Goal: Task Accomplishment & Management: Manage account settings

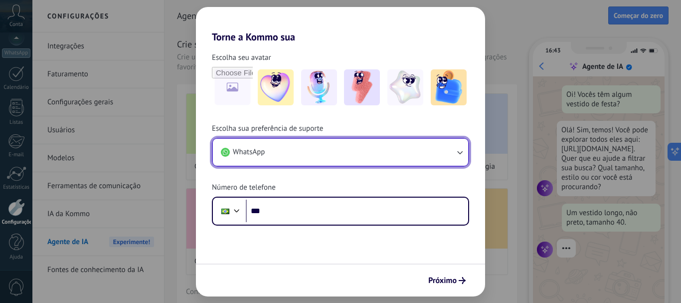
click at [430, 157] on button "WhatsApp" at bounding box center [340, 152] width 255 height 27
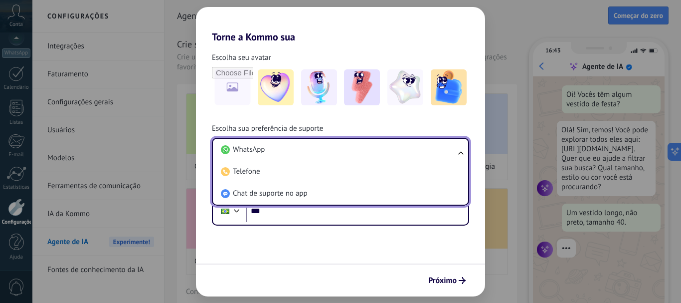
click at [430, 157] on li "WhatsApp" at bounding box center [338, 150] width 243 height 22
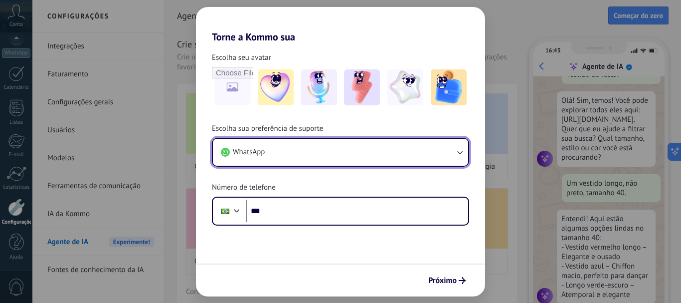
scroll to position [30, 0]
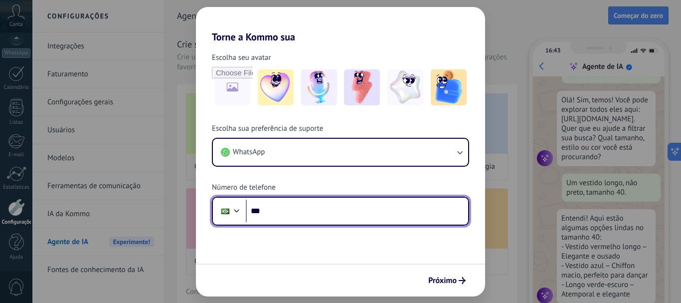
click at [320, 210] on input "***" at bounding box center [357, 210] width 222 height 23
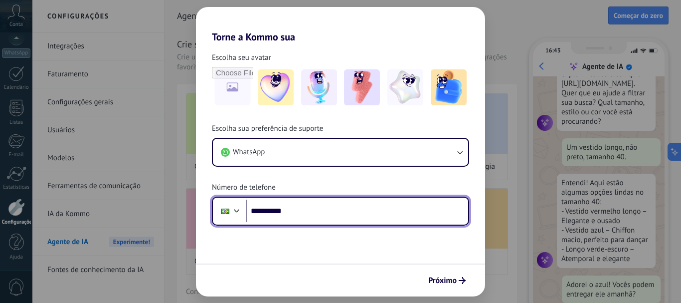
scroll to position [91, 0]
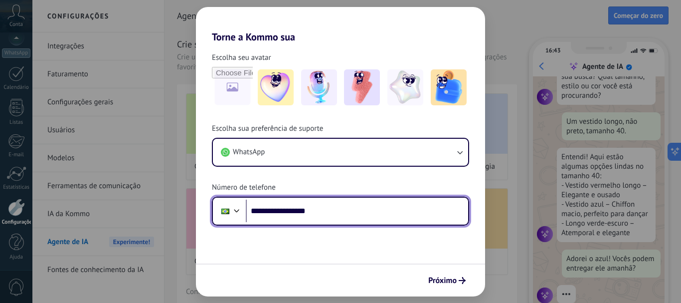
type input "**********"
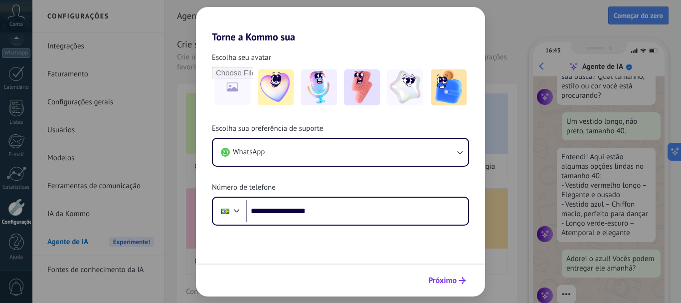
click at [462, 281] on icon "submit" at bounding box center [462, 280] width 7 height 7
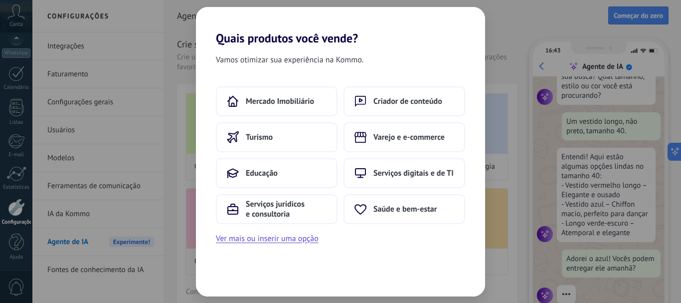
scroll to position [110, 0]
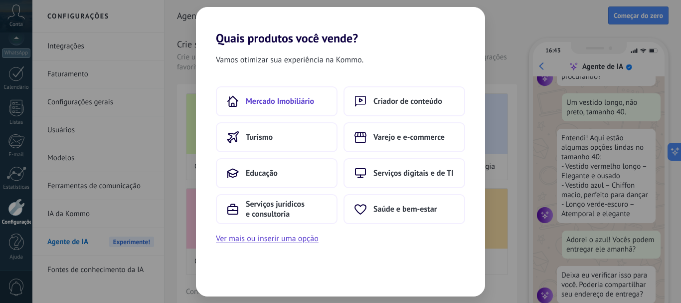
click at [281, 102] on span "Mercado Imobiliário" at bounding box center [280, 101] width 68 height 10
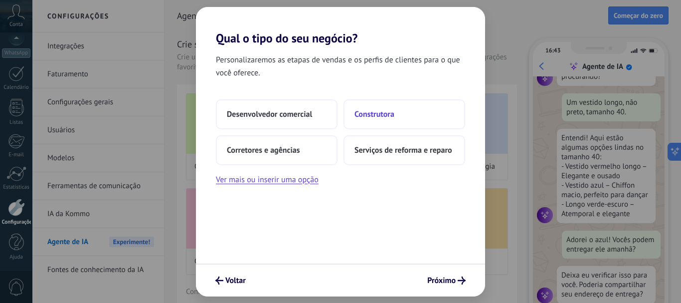
click at [380, 121] on button "Construtora" at bounding box center [404, 114] width 122 height 30
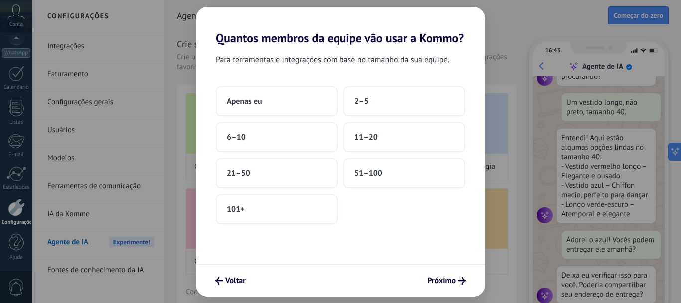
click at [387, 157] on div "Apenas eu 2–5 6–10 11–20 21–50 51–100 101+" at bounding box center [340, 155] width 249 height 138
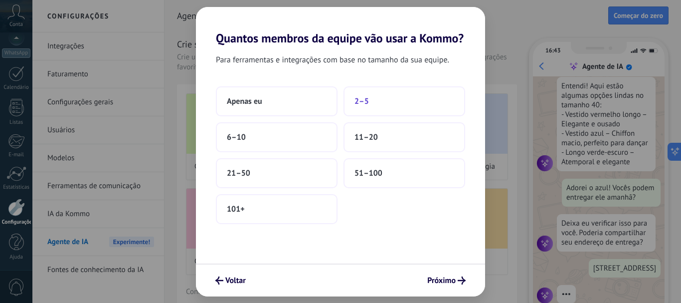
scroll to position [211, 0]
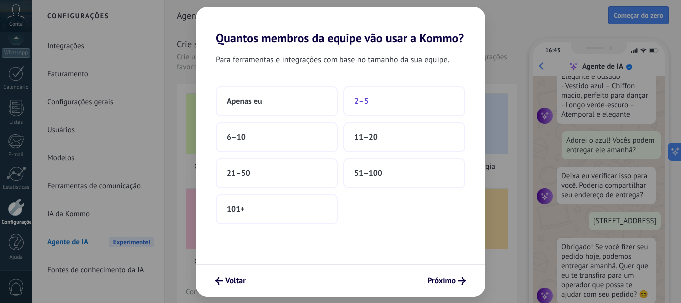
click at [367, 108] on button "2–5" at bounding box center [404, 101] width 122 height 30
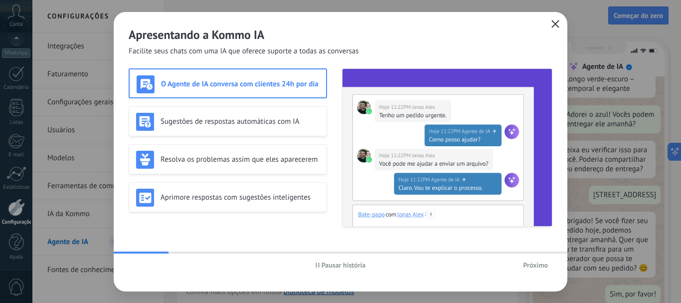
scroll to position [0, 0]
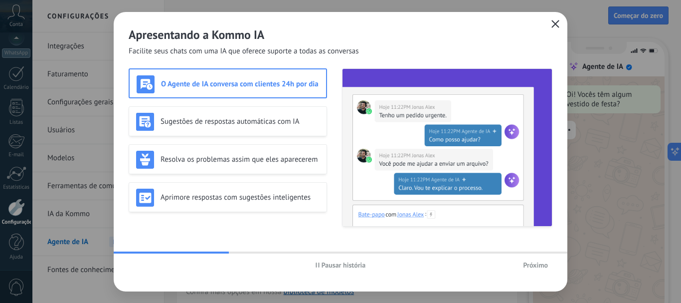
click at [534, 268] on span "Próximo" at bounding box center [535, 264] width 25 height 7
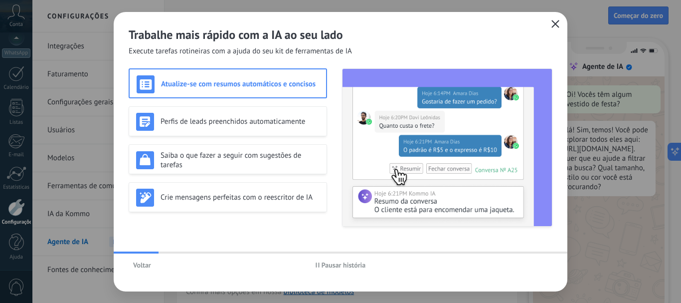
click at [558, 25] on icon "button" at bounding box center [555, 24] width 8 height 8
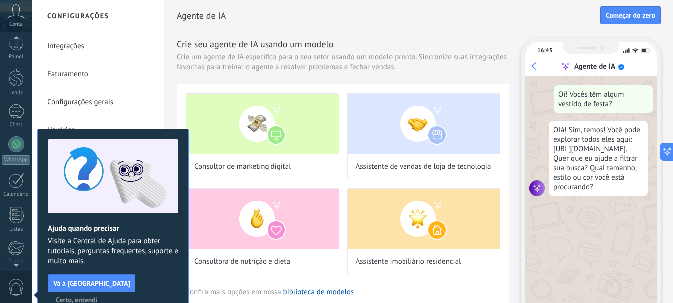
scroll to position [112, 0]
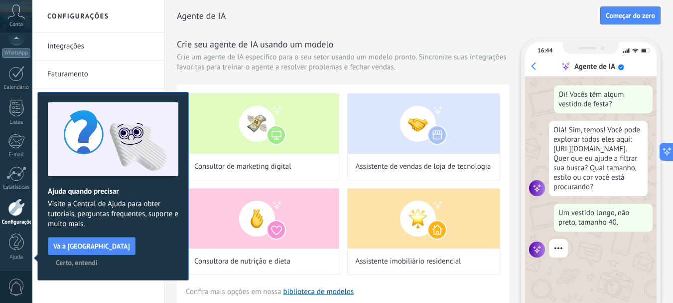
click at [102, 255] on button "Certo, entendi" at bounding box center [76, 262] width 51 height 15
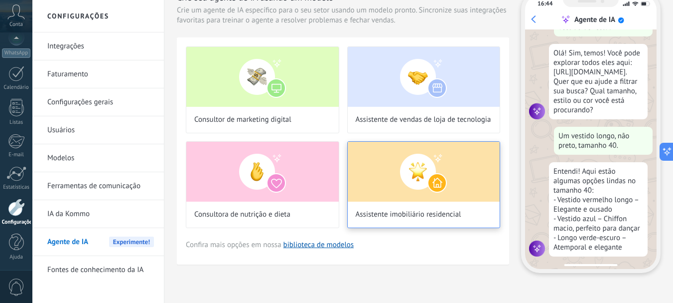
scroll to position [49, 0]
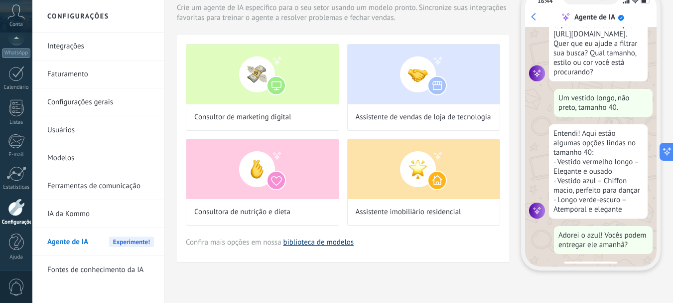
click at [329, 246] on link "biblioteca de modelos" at bounding box center [319, 241] width 71 height 9
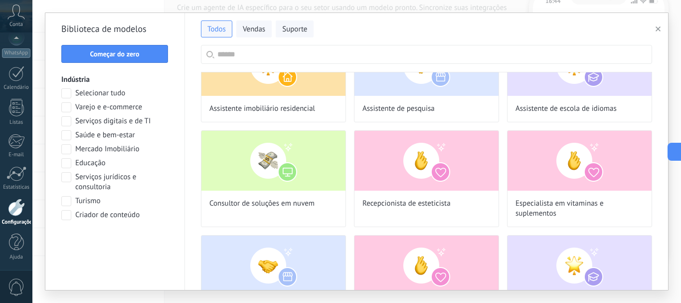
scroll to position [110, 0]
click at [140, 63] on div "Biblioteca de modelos Começar do zero Indústria Selecionar tudo Varejo e e-comm…" at bounding box center [115, 151] width 140 height 277
click at [150, 55] on span "Começar do zero" at bounding box center [115, 53] width 96 height 7
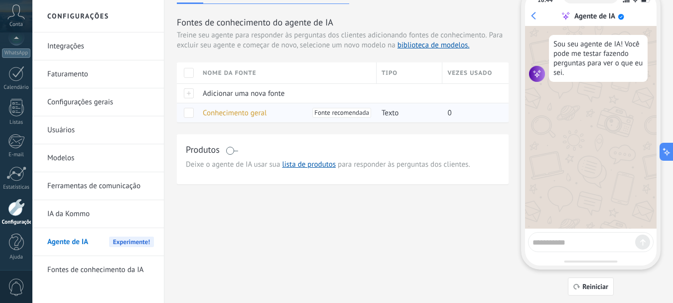
click at [190, 114] on span at bounding box center [189, 113] width 10 height 10
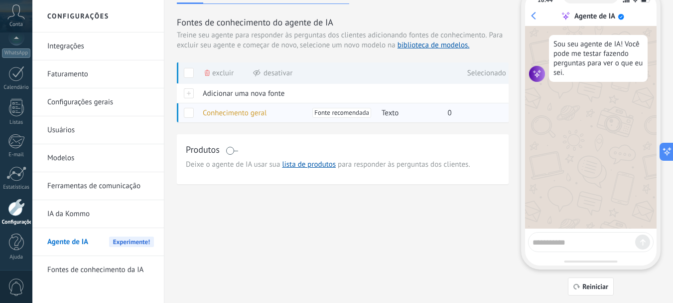
click at [189, 109] on span at bounding box center [189, 113] width 10 height 10
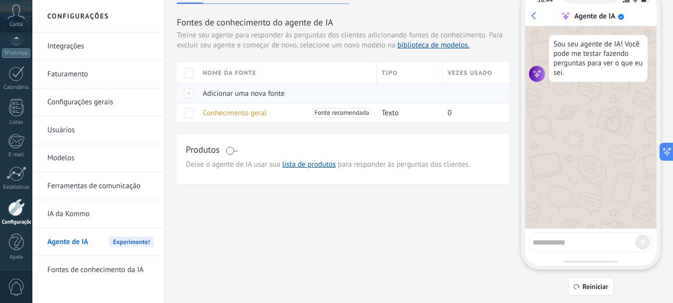
click at [233, 91] on span "Adicionar uma nova fonte" at bounding box center [244, 93] width 82 height 9
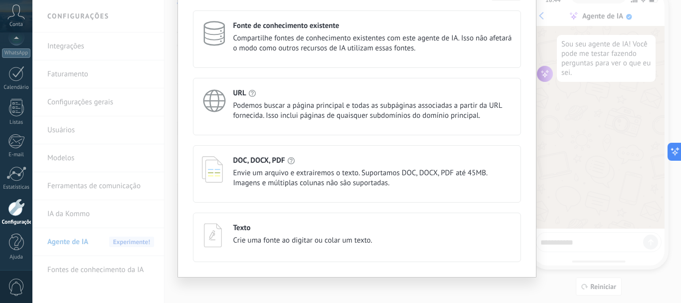
scroll to position [72, 0]
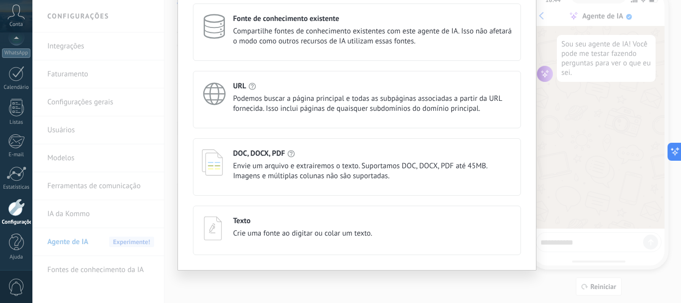
click at [341, 236] on span "Crie uma fonte ao digitar ou colar um texto." at bounding box center [302, 233] width 139 height 10
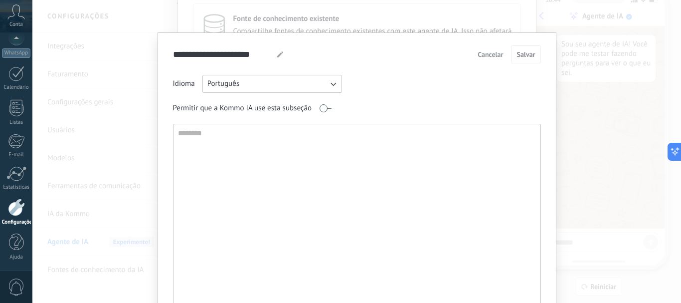
click at [321, 187] on textarea at bounding box center [355, 231] width 365 height 214
click at [302, 182] on textarea at bounding box center [355, 231] width 365 height 214
paste textarea "**********"
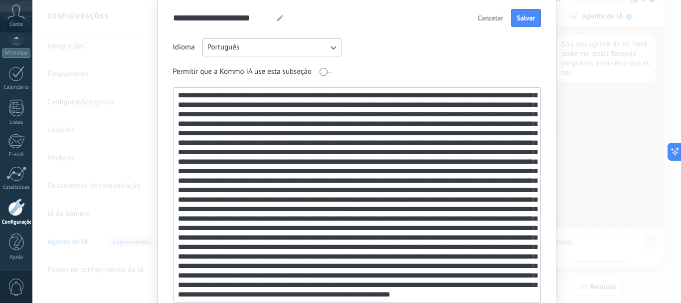
scroll to position [34, 0]
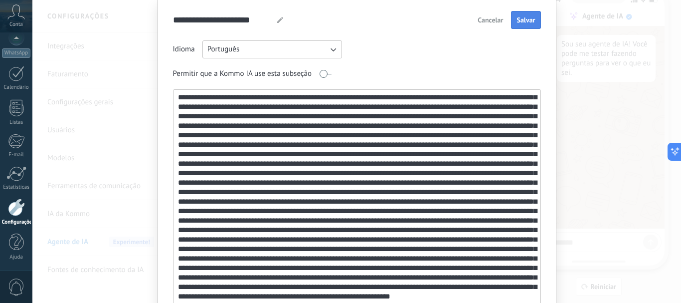
type textarea "**********"
click at [533, 20] on button "Salvar" at bounding box center [525, 20] width 29 height 18
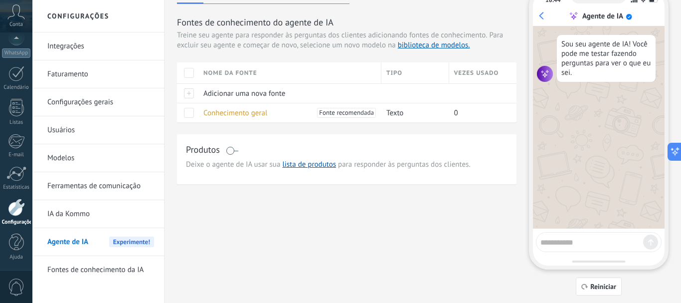
scroll to position [0, 0]
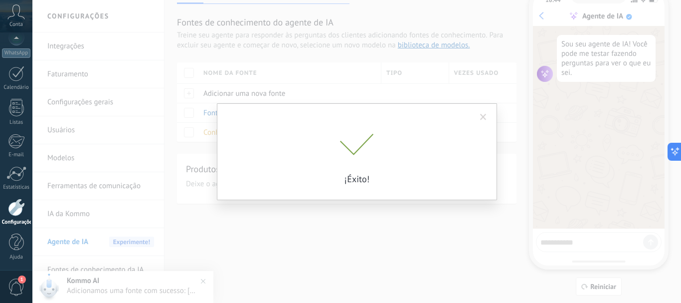
click at [489, 119] on span at bounding box center [483, 117] width 16 height 17
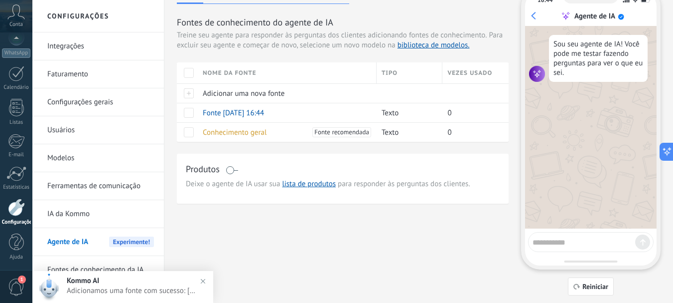
click at [351, 248] on div "Fontes Ações Integrações Persona Fontes de conhecimento do agente de IA Treine …" at bounding box center [419, 142] width 484 height 308
click at [223, 114] on span "Fonte 02/09/2025 16:44" at bounding box center [233, 112] width 61 height 9
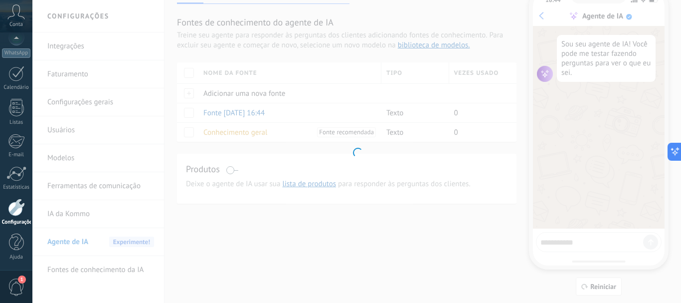
type textarea "**********"
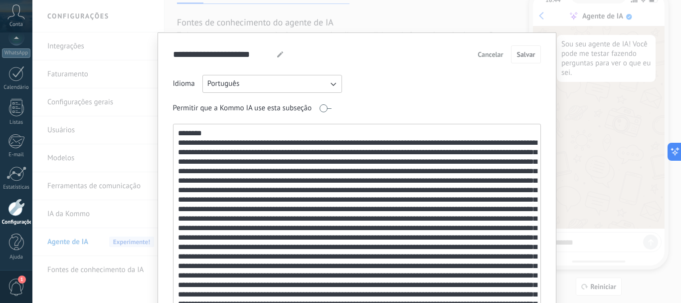
click at [279, 56] on icon at bounding box center [280, 54] width 6 height 6
drag, startPoint x: 220, startPoint y: 49, endPoint x: 98, endPoint y: 46, distance: 121.7
click at [98, 47] on div "**********" at bounding box center [356, 151] width 649 height 303
type input "**********"
click at [530, 57] on span "Salvar" at bounding box center [525, 54] width 18 height 7
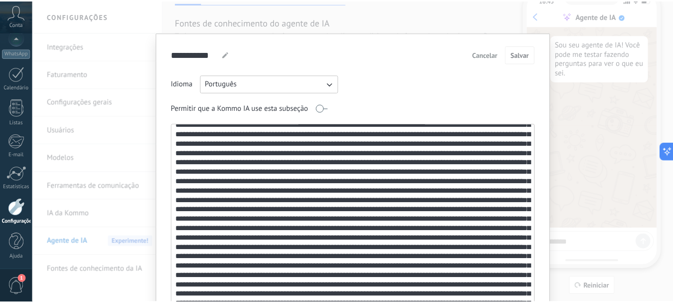
scroll to position [48, 0]
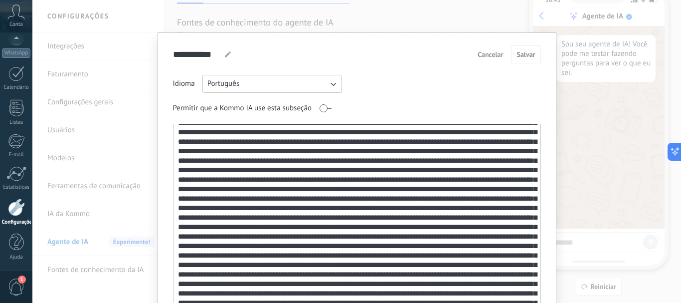
click at [485, 56] on span "Cancelar" at bounding box center [490, 54] width 25 height 7
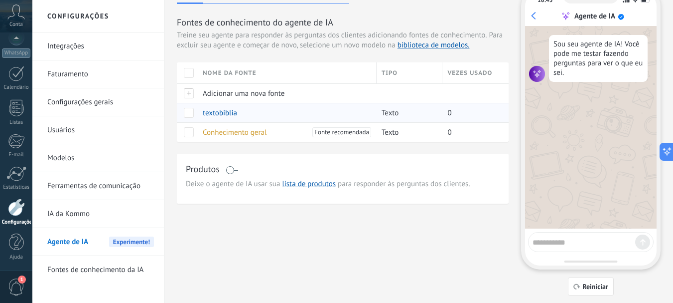
click at [216, 112] on span "textobiblia" at bounding box center [220, 112] width 34 height 9
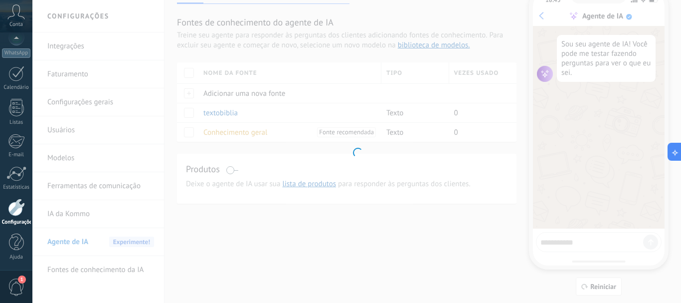
type input "**********"
type textarea "**********"
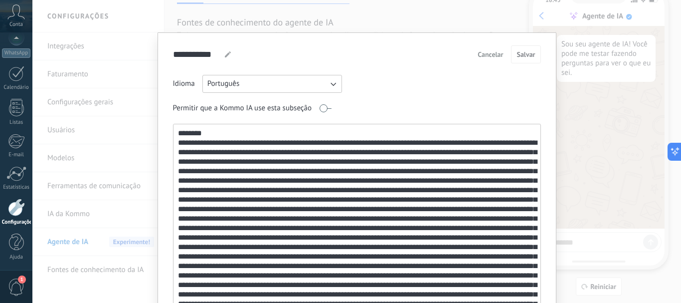
click at [501, 57] on span "Cancelar" at bounding box center [490, 54] width 25 height 7
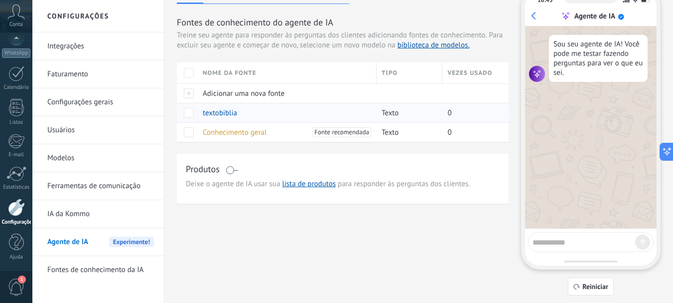
click at [186, 115] on span at bounding box center [189, 113] width 10 height 10
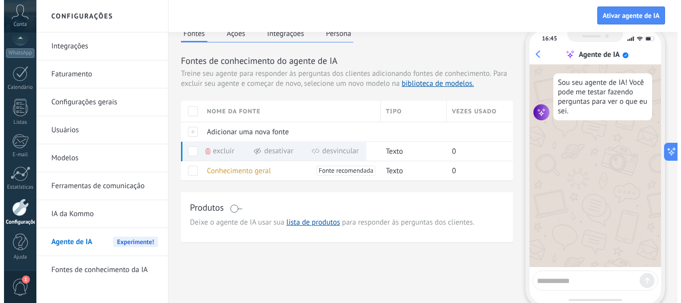
scroll to position [0, 0]
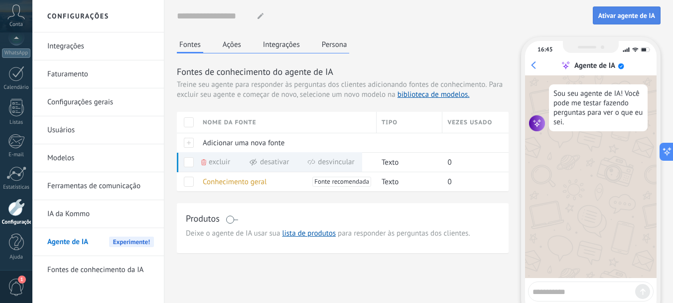
click at [636, 18] on span "Ativar agente de IA" at bounding box center [627, 15] width 57 height 7
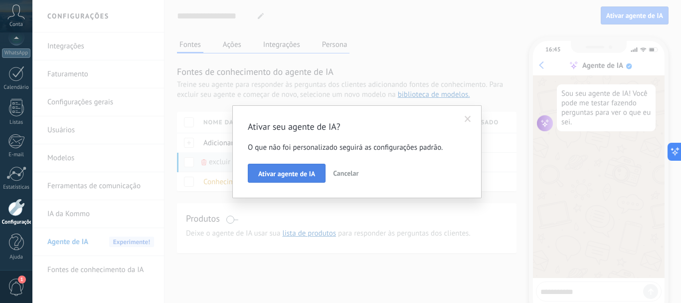
click at [301, 175] on span "Ativar agente de IA" at bounding box center [286, 173] width 57 height 7
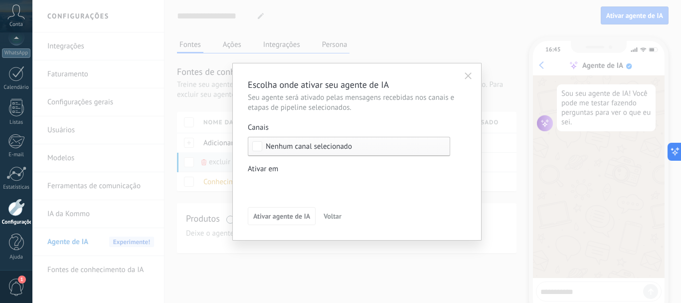
click at [345, 146] on span "Nenhum canal selecionado" at bounding box center [309, 146] width 86 height 7
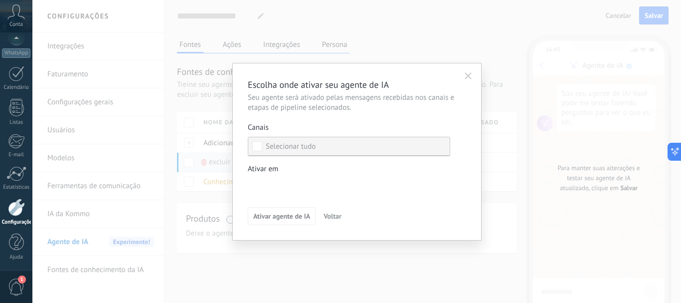
click at [350, 152] on label "Selecionar tudo" at bounding box center [348, 146] width 201 height 18
drag, startPoint x: 300, startPoint y: 182, endPoint x: 335, endPoint y: 189, distance: 36.6
click at [0, 0] on div "Leads de entrada Contato inicial Discussões Tomada de decisão Discussão de cont…" at bounding box center [0, 0] width 0 height 0
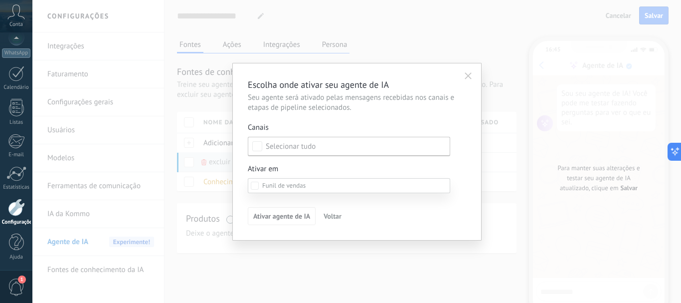
click at [336, 189] on label at bounding box center [349, 185] width 202 height 15
click at [281, 187] on span at bounding box center [283, 185] width 43 height 8
click at [467, 94] on div at bounding box center [356, 151] width 649 height 303
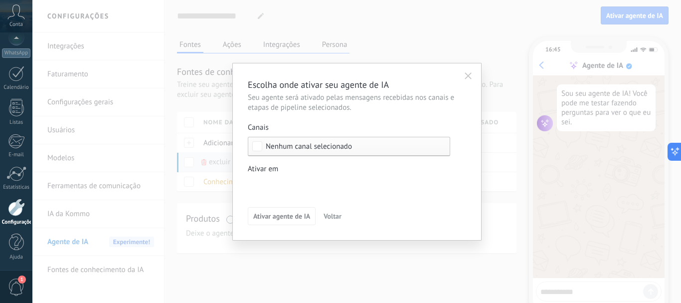
click at [384, 141] on div "Nenhum canal selecionado" at bounding box center [349, 146] width 202 height 19
click at [325, 149] on label "Selecionar tudo" at bounding box center [348, 146] width 201 height 18
click at [447, 149] on label "Selecionar tudo" at bounding box center [348, 146] width 201 height 18
click at [468, 76] on use "button" at bounding box center [468, 75] width 7 height 7
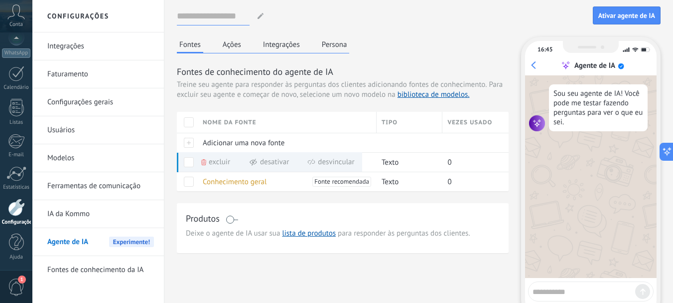
click at [225, 15] on input at bounding box center [213, 16] width 73 height 18
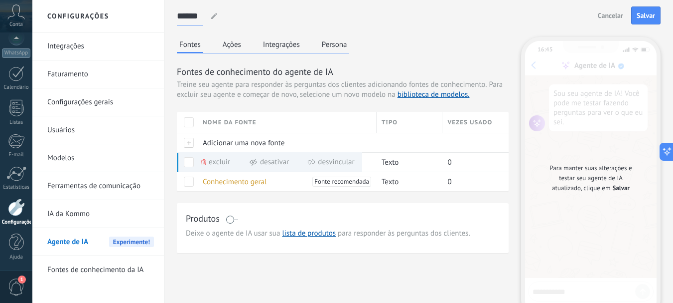
type input "******"
click at [469, 31] on div "****** Pastor Pastor Pastor Pastor Pastor Pastor Pastor Cancelar Salvar" at bounding box center [419, 16] width 484 height 32
click at [640, 18] on span "Salvar" at bounding box center [646, 15] width 18 height 7
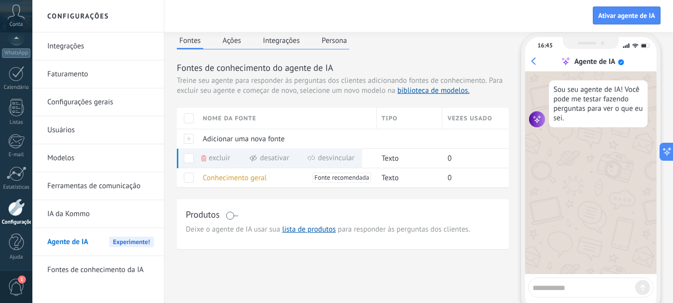
scroll to position [0, 0]
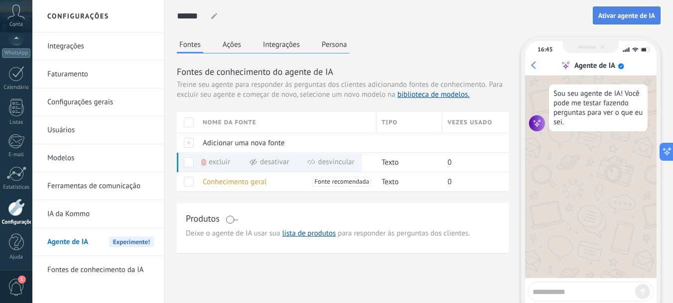
click at [620, 22] on button "Ativar agente de IA" at bounding box center [627, 15] width 68 height 18
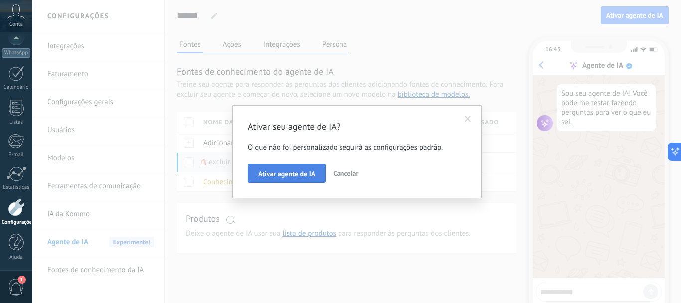
click at [295, 178] on button "Ativar agente de IA" at bounding box center [287, 172] width 78 height 19
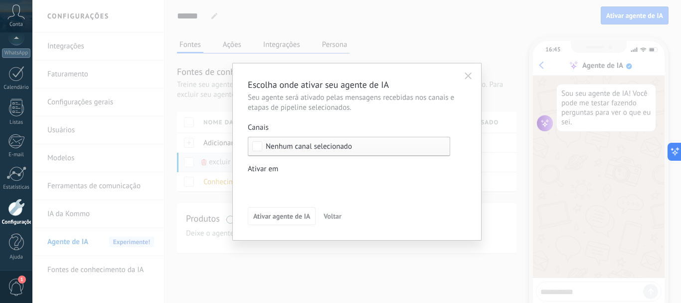
click at [0, 0] on div "Leads de entrada Contato inicial Discussões Tomada de decisão Discussão de cont…" at bounding box center [0, 0] width 0 height 0
click at [342, 172] on div at bounding box center [356, 151] width 649 height 303
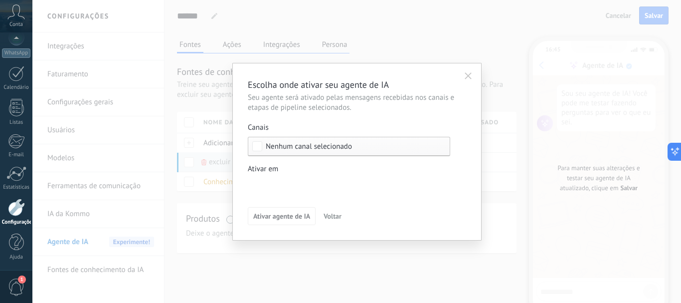
click at [319, 144] on span "Nenhum canal selecionado" at bounding box center [309, 146] width 86 height 7
click at [291, 147] on div "Selecionar tudo" at bounding box center [291, 147] width 50 height 10
click at [0, 0] on div "Leads de entrada Contato inicial Discussões Tomada de decisão Discussão de cont…" at bounding box center [0, 0] width 0 height 0
click at [280, 188] on span at bounding box center [283, 185] width 43 height 8
click at [272, 186] on span at bounding box center [283, 185] width 43 height 8
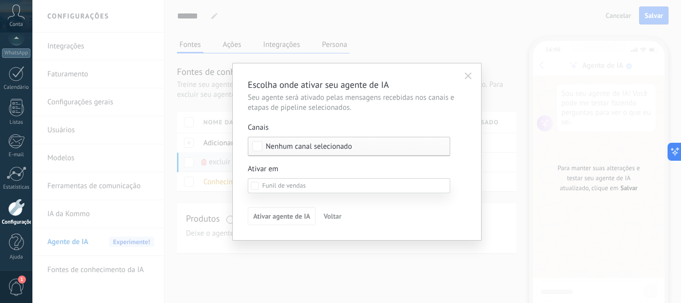
click at [305, 168] on div at bounding box center [356, 151] width 649 height 303
click at [281, 148] on span "Nenhum canal selecionado" at bounding box center [309, 146] width 86 height 7
click at [265, 147] on label "Selecionar tudo" at bounding box center [348, 146] width 201 height 18
click at [258, 152] on label "Selecionar tudo" at bounding box center [348, 146] width 201 height 18
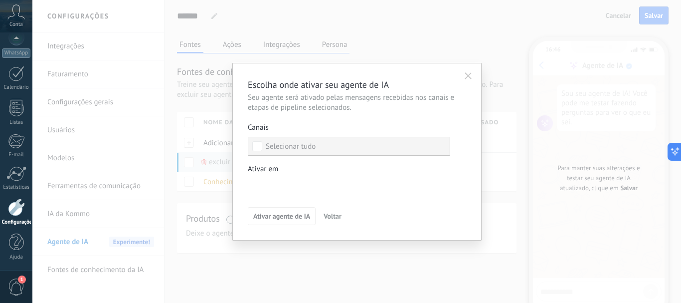
click at [386, 149] on label "Selecionar tudo" at bounding box center [348, 146] width 201 height 18
click at [361, 148] on label "Selecionar tudo" at bounding box center [348, 146] width 201 height 18
click at [268, 151] on div "Selecionar tudo" at bounding box center [291, 147] width 50 height 10
drag, startPoint x: 396, startPoint y: 148, endPoint x: 437, endPoint y: 110, distance: 55.7
click at [398, 147] on label "Selecionar tudo" at bounding box center [348, 146] width 201 height 18
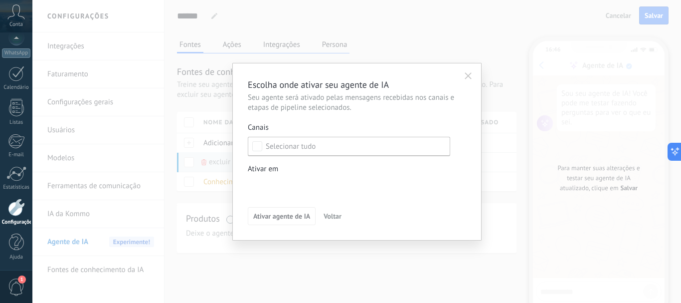
click at [465, 70] on button "button" at bounding box center [468, 75] width 16 height 15
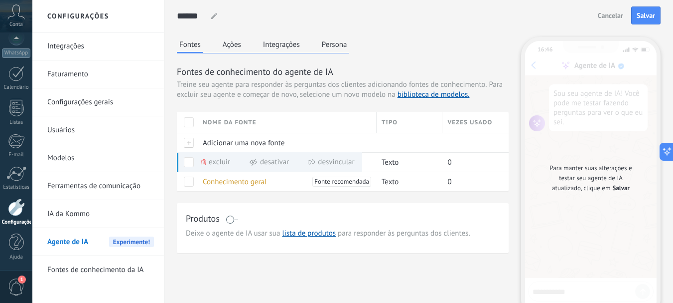
click at [85, 243] on span "Agente de IA" at bounding box center [67, 242] width 41 height 28
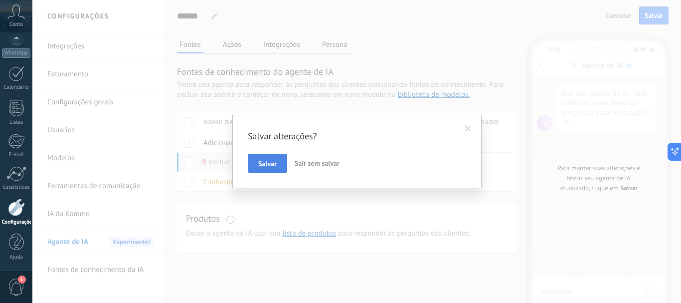
click at [268, 167] on span "Salvar" at bounding box center [267, 163] width 18 height 7
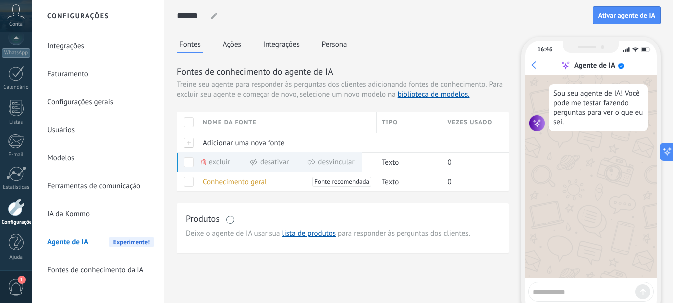
click at [357, 197] on div "Fontes de conhecimento do agente de IA Treine seu agente para responder às perg…" at bounding box center [343, 158] width 332 height 187
click at [187, 160] on span at bounding box center [189, 162] width 10 height 10
click at [333, 200] on div "Fontes de conhecimento do agente de IA Treine seu agente para responder às perg…" at bounding box center [343, 158] width 332 height 187
click at [416, 97] on link "biblioteca de modelos." at bounding box center [434, 94] width 72 height 9
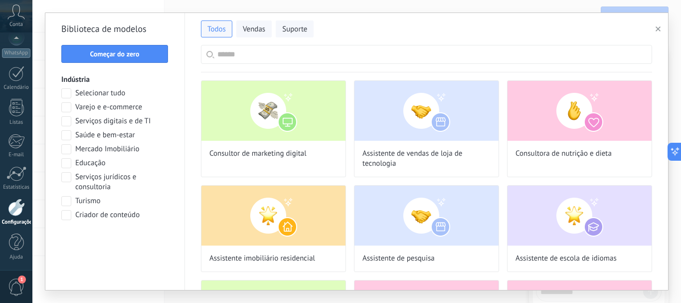
click at [293, 59] on input "text" at bounding box center [431, 54] width 429 height 18
click at [303, 29] on span "Suporte" at bounding box center [294, 29] width 25 height 10
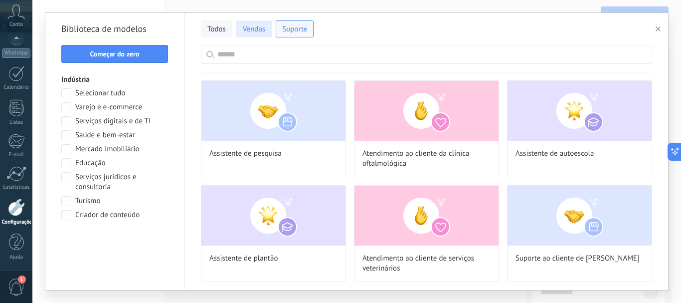
click at [259, 27] on span "Vendas" at bounding box center [254, 29] width 22 height 10
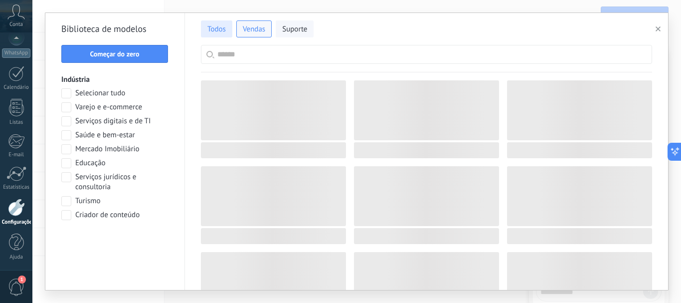
click at [214, 22] on button "Todos" at bounding box center [216, 28] width 31 height 17
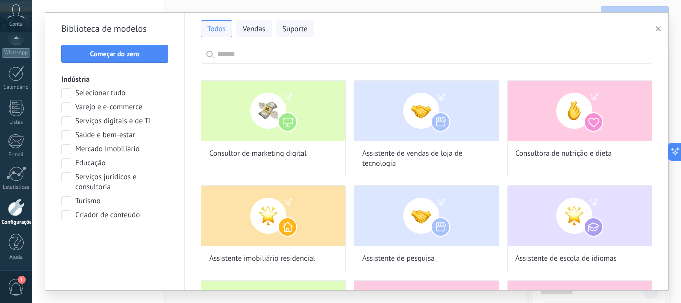
click at [660, 29] on button "button" at bounding box center [659, 29] width 16 height 12
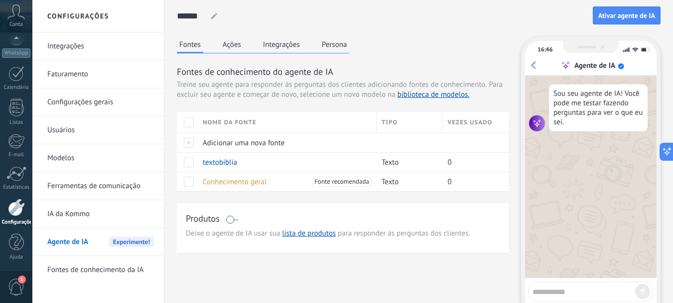
click at [23, 20] on div "Conta" at bounding box center [16, 16] width 32 height 32
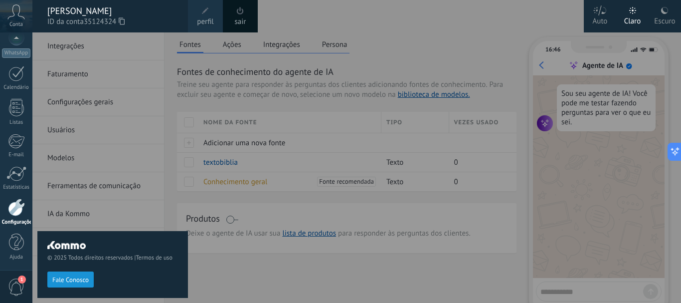
click at [76, 45] on div "© 2025 Todos direitos reservados | Termos de uso Fale Conosco" at bounding box center [112, 167] width 151 height 270
click at [263, 79] on div at bounding box center [372, 151] width 681 height 303
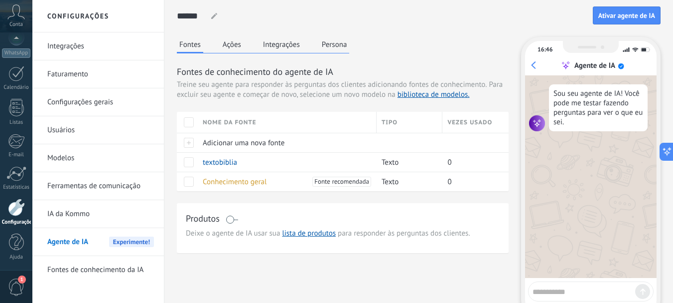
click at [70, 17] on h2 "Configurações" at bounding box center [98, 16] width 107 height 32
click at [69, 46] on link "Integrações" at bounding box center [100, 46] width 107 height 28
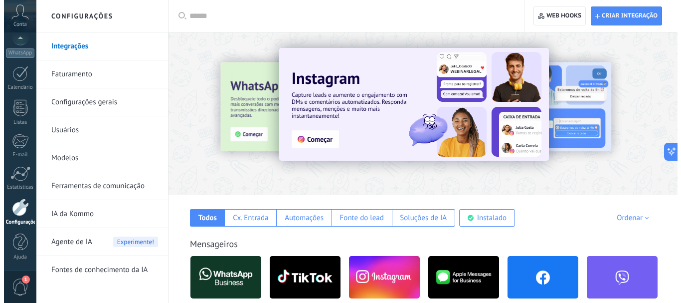
scroll to position [100, 0]
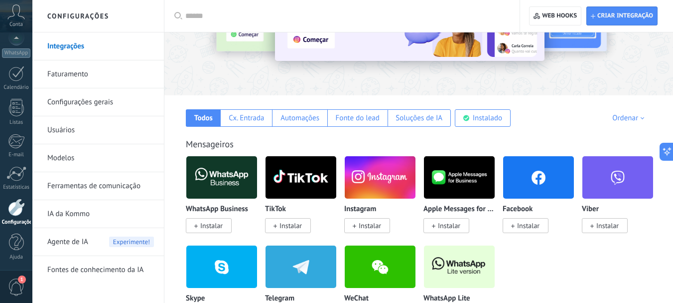
click at [234, 180] on img at bounding box center [221, 177] width 71 height 48
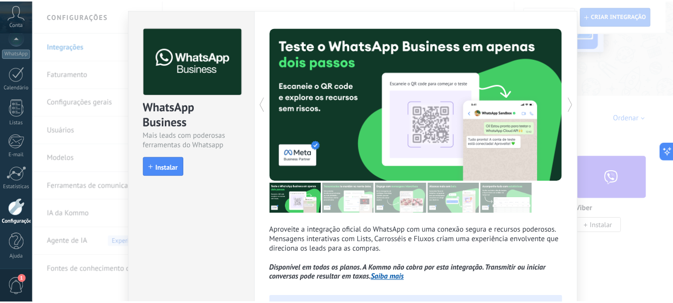
scroll to position [0, 0]
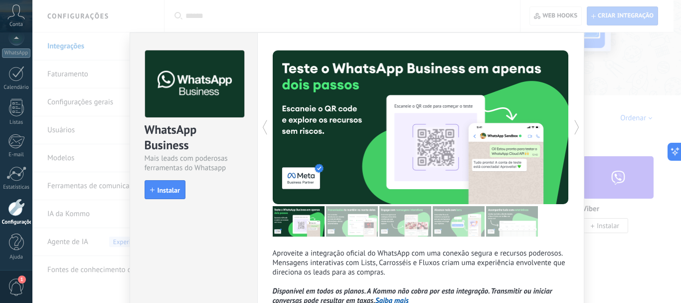
click at [624, 69] on div "WhatsApp Business Mais leads com poderosas ferramentas do Whatsapp install Inst…" at bounding box center [356, 151] width 649 height 303
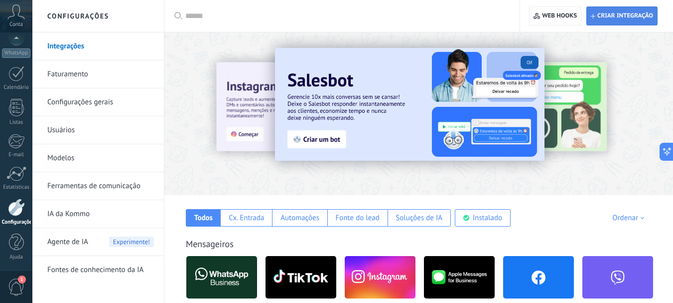
click at [614, 18] on span "Criar integração" at bounding box center [626, 16] width 56 height 8
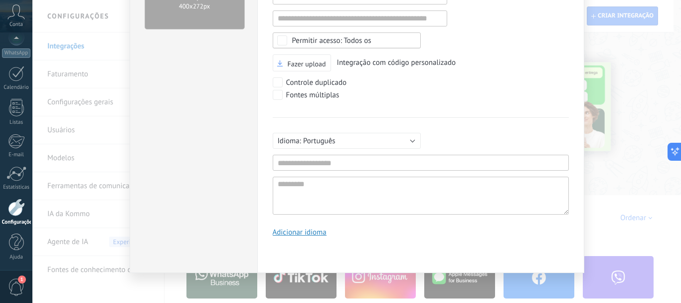
scroll to position [90, 0]
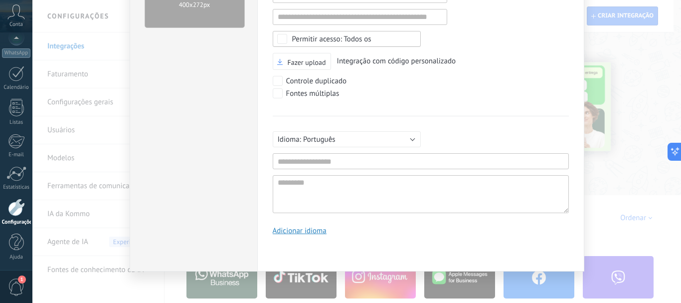
click at [585, 112] on div "Fazer upload 400х272px Criar integração Documentação Cancelar Salvar URL inváli…" at bounding box center [356, 151] width 649 height 303
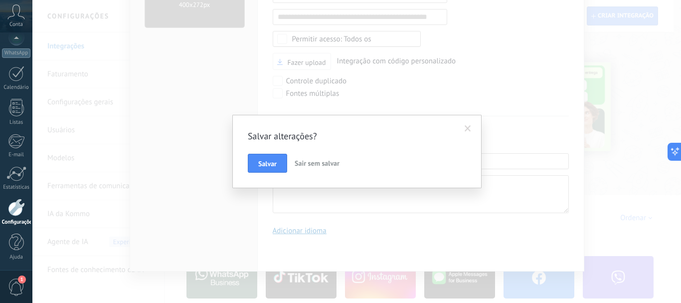
click at [605, 66] on div "Salvar alterações? [PERSON_NAME] sem salvar" at bounding box center [356, 151] width 649 height 303
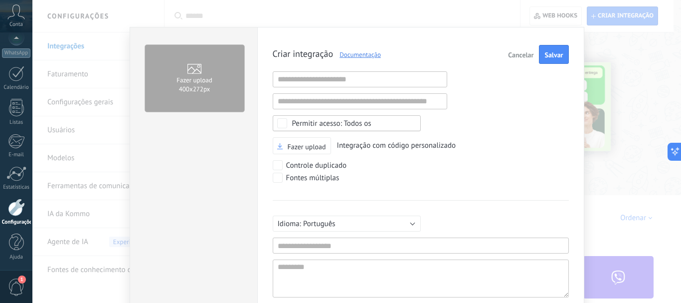
scroll to position [0, 0]
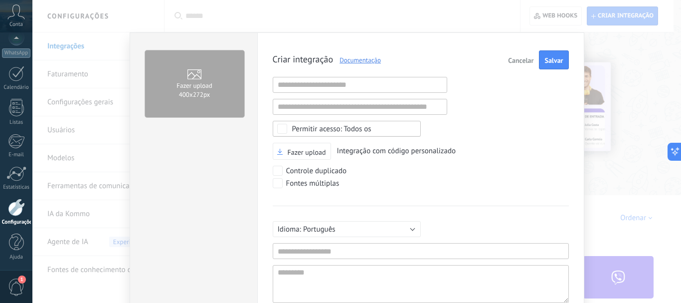
click at [515, 62] on span "Cancelar" at bounding box center [520, 60] width 25 height 7
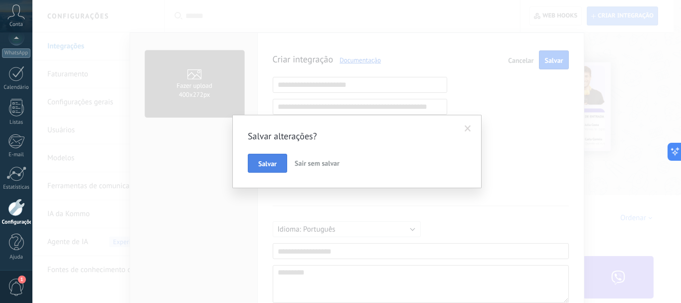
click at [268, 162] on span "Salvar" at bounding box center [267, 163] width 18 height 7
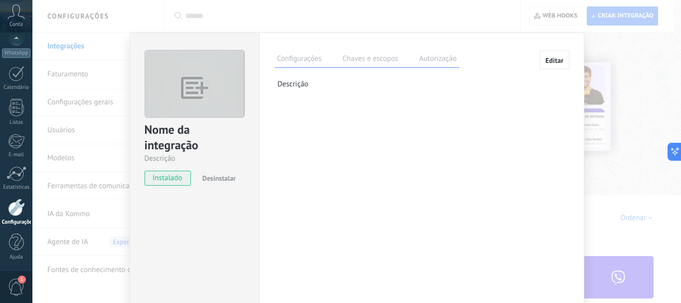
click at [556, 41] on div "Configurações Chaves e escopos Autorização Editar Chave secreta: Gerar chave se…" at bounding box center [421, 180] width 325 height 297
drag, startPoint x: 554, startPoint y: 54, endPoint x: 534, endPoint y: 34, distance: 28.2
click at [534, 33] on div "Configurações Chaves e escopos Autorização Editar Chave secreta: Gerar chave se…" at bounding box center [421, 180] width 325 height 297
drag, startPoint x: 541, startPoint y: 27, endPoint x: 553, endPoint y: 24, distance: 12.8
click at [541, 27] on div "Nome da integração Descrição instalado Desinstalar Configurações Chaves e escop…" at bounding box center [356, 151] width 649 height 303
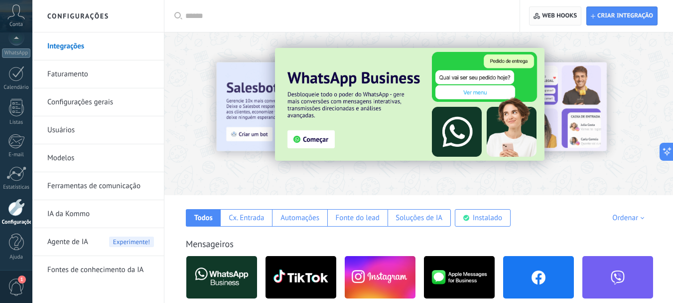
click at [565, 8] on span "Web hooks 0" at bounding box center [555, 16] width 43 height 18
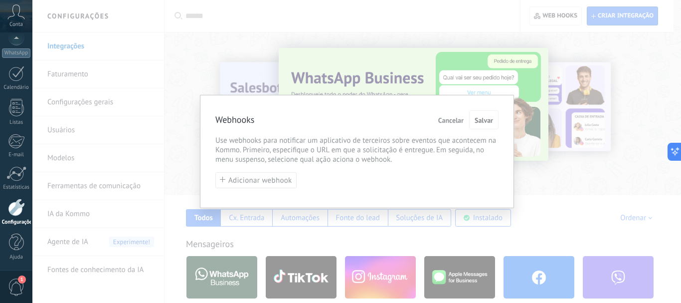
click at [448, 119] on span "Cancelar" at bounding box center [450, 120] width 25 height 7
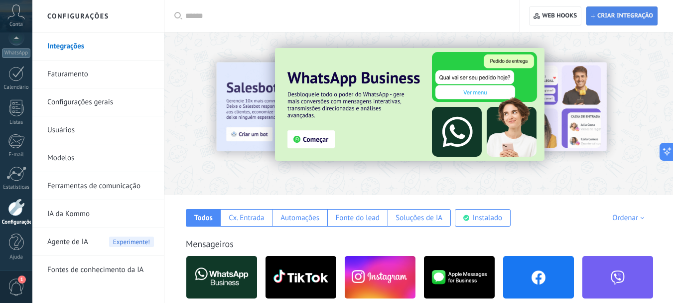
click at [620, 16] on span "Criar integração" at bounding box center [626, 16] width 56 height 8
type textarea "*********"
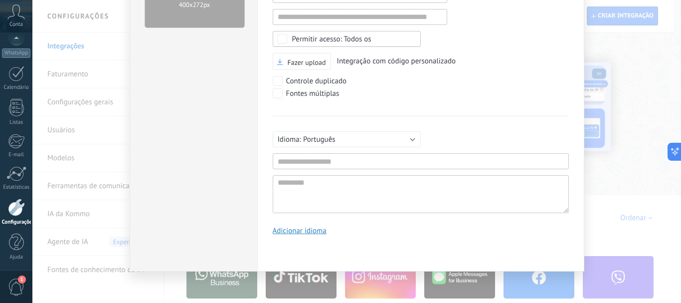
scroll to position [40, 0]
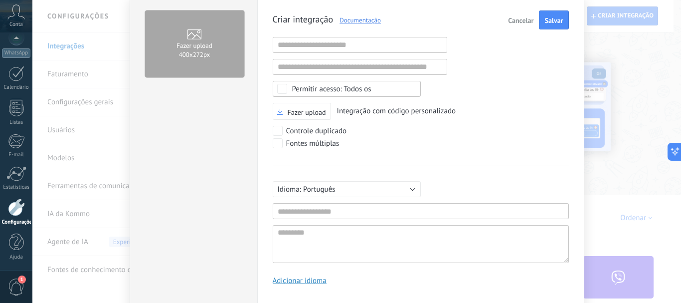
click at [620, 108] on div "Fazer upload 400х272px Criar integração Documentação Cancelar Salvar URL inváli…" at bounding box center [356, 151] width 649 height 303
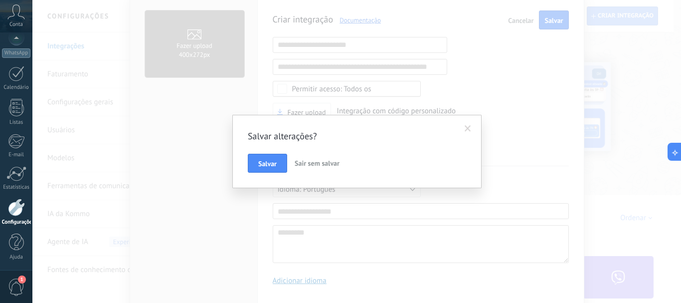
click at [471, 127] on span at bounding box center [468, 128] width 6 height 7
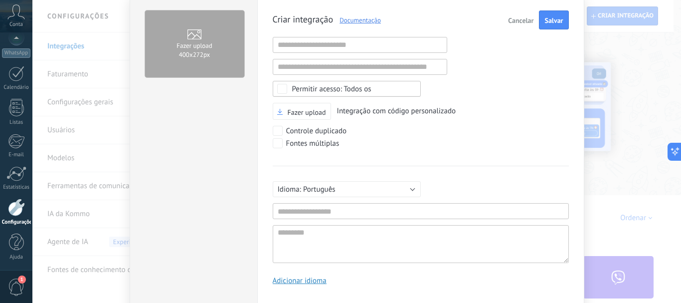
click at [526, 18] on span "Cancelar" at bounding box center [520, 20] width 25 height 7
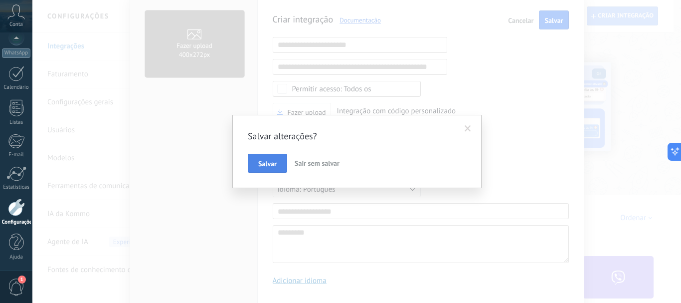
click at [271, 162] on span "Salvar" at bounding box center [267, 163] width 18 height 7
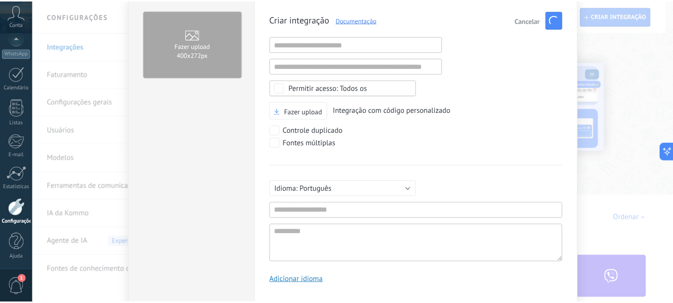
scroll to position [0, 0]
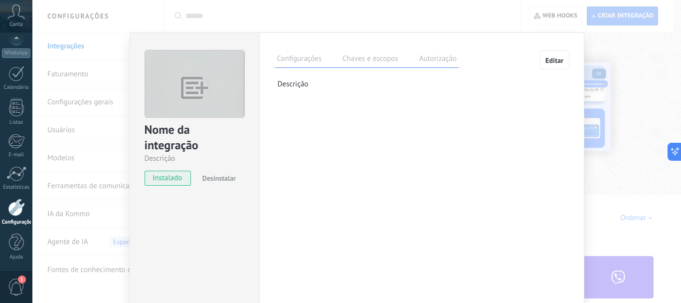
click at [22, 212] on div at bounding box center [16, 206] width 17 height 17
click at [343, 63] on label "Chaves e escopos" at bounding box center [370, 60] width 61 height 14
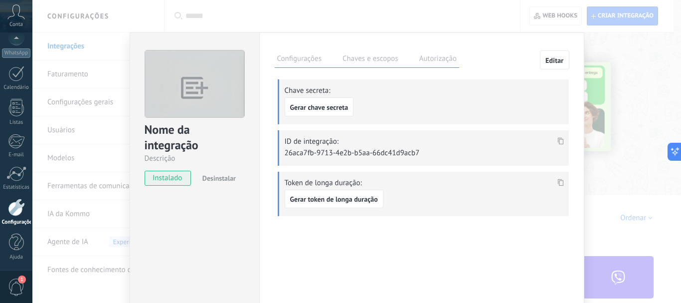
click at [632, 41] on div "Nome da integração Descrição instalado Desinstalar Configurações Chaves e escop…" at bounding box center [356, 151] width 649 height 303
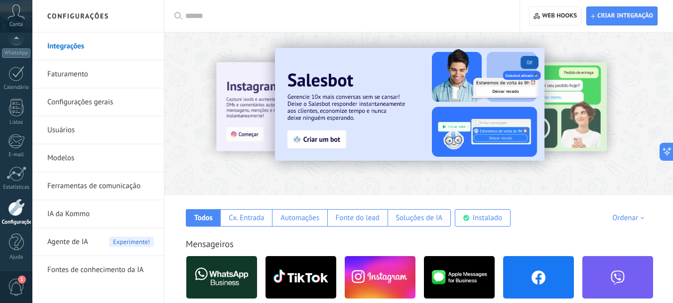
click at [11, 209] on div at bounding box center [16, 206] width 17 height 17
click at [12, 207] on div at bounding box center [16, 206] width 17 height 17
click at [87, 132] on link "Usuários" at bounding box center [100, 130] width 107 height 28
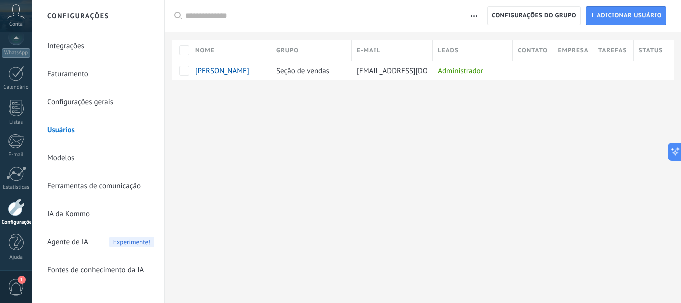
click at [90, 102] on link "Configurações gerais" at bounding box center [100, 102] width 107 height 28
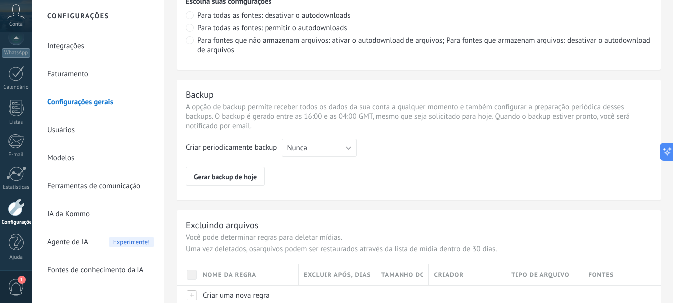
scroll to position [814, 0]
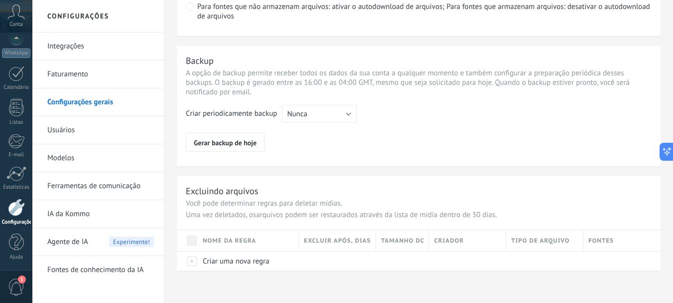
click at [92, 77] on link "Faturamento" at bounding box center [100, 74] width 107 height 28
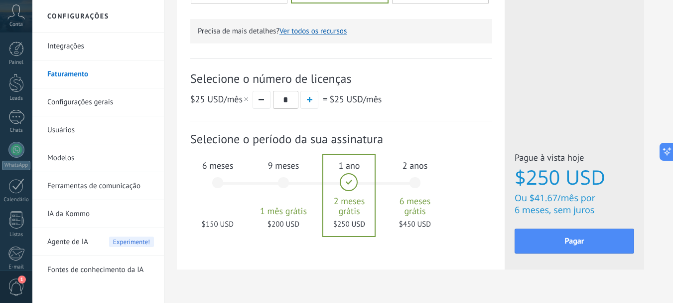
scroll to position [349, 0]
click at [219, 186] on div "6 meses $150 USD" at bounding box center [218, 187] width 54 height 70
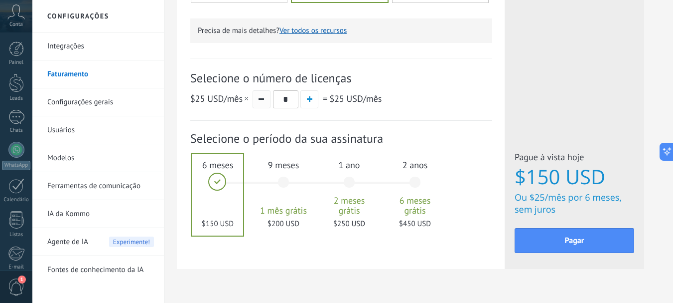
click at [262, 99] on span "button" at bounding box center [261, 98] width 5 height 1
click at [558, 198] on span "/mês por" at bounding box center [564, 197] width 38 height 12
click at [311, 105] on button "button" at bounding box center [310, 99] width 18 height 18
click at [261, 99] on span "button" at bounding box center [261, 98] width 5 height 1
type input "*"
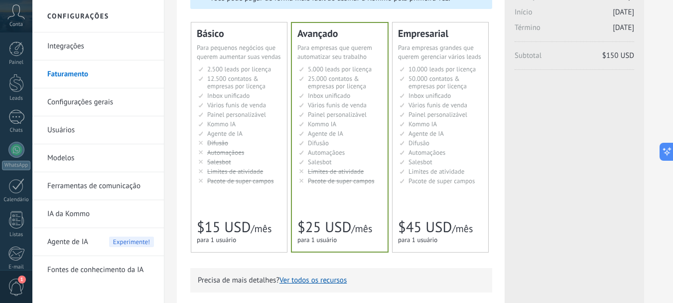
scroll to position [0, 0]
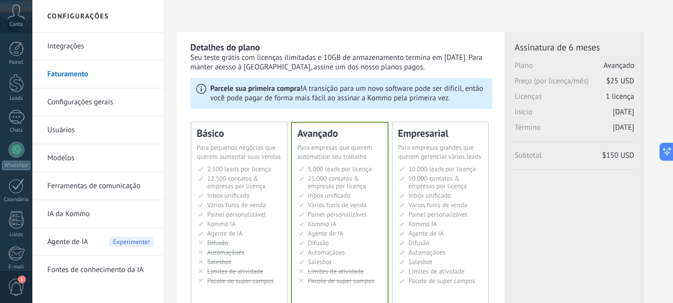
drag, startPoint x: 409, startPoint y: 71, endPoint x: 262, endPoint y: 59, distance: 148.0
click at [262, 59] on div "Seu teste grátis com licenças ilimitadas e 10GB de armazenamento termina em [DA…" at bounding box center [341, 62] width 302 height 19
click at [91, 51] on link "Integrações" at bounding box center [100, 46] width 107 height 28
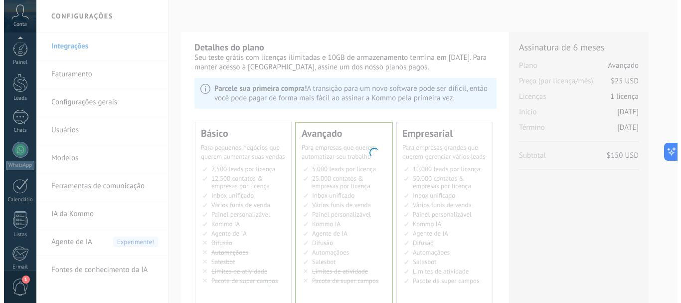
scroll to position [112, 0]
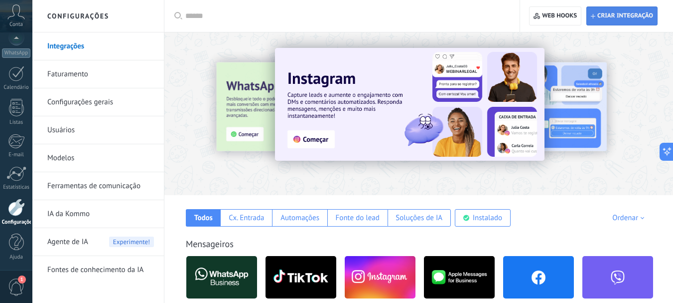
click at [612, 16] on span "Criar integração" at bounding box center [626, 16] width 56 height 8
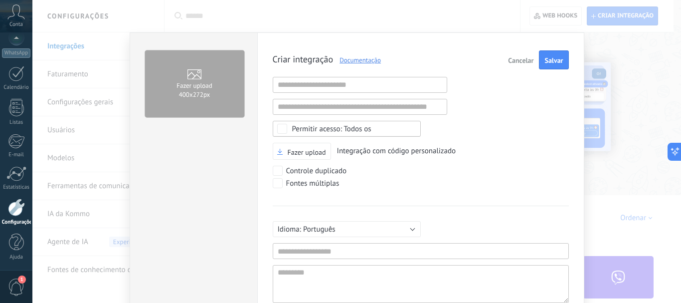
scroll to position [9, 0]
click at [358, 86] on input "text" at bounding box center [360, 85] width 174 height 16
click at [472, 93] on div "Criar integração Documentação Cancelar Salvar URL inválida URL inválida Selecio…" at bounding box center [421, 191] width 296 height 282
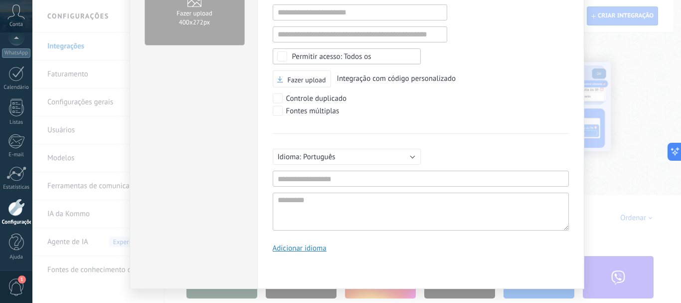
scroll to position [90, 0]
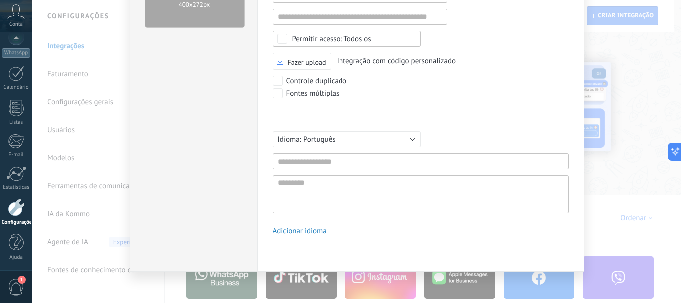
click at [620, 126] on div "Fazer upload 400х272px Criar integração Documentação Cancelar Salvar URL inváli…" at bounding box center [356, 151] width 649 height 303
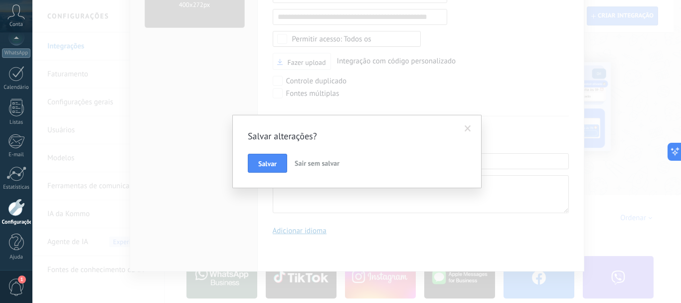
drag, startPoint x: 623, startPoint y: 109, endPoint x: 560, endPoint y: 120, distance: 63.3
click at [623, 110] on div "Salvar alterações? [PERSON_NAME] sem salvar" at bounding box center [356, 151] width 649 height 303
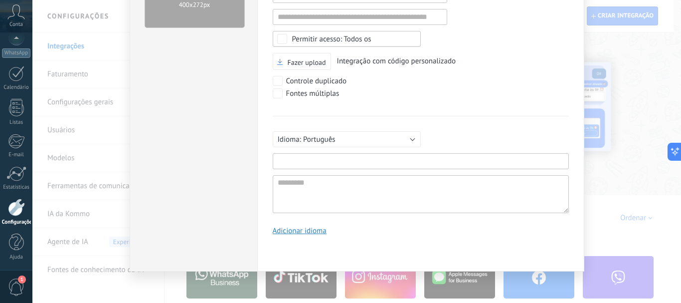
click at [364, 161] on input "text" at bounding box center [421, 161] width 296 height 16
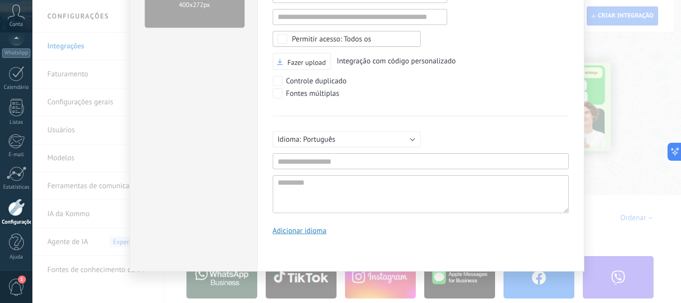
click at [504, 102] on div "Criar integração Documentação Cancelar Salvar URL inválida URL inválida Selecio…" at bounding box center [421, 102] width 296 height 282
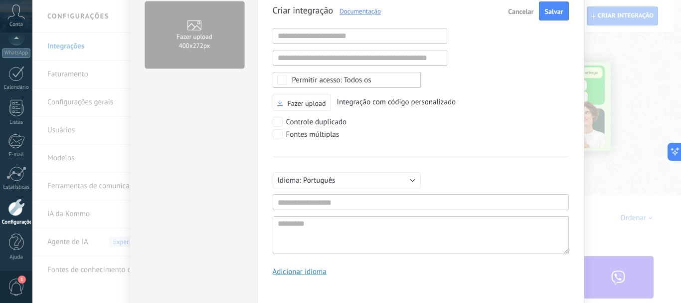
scroll to position [50, 0]
click at [523, 11] on span "Cancelar" at bounding box center [520, 10] width 25 height 7
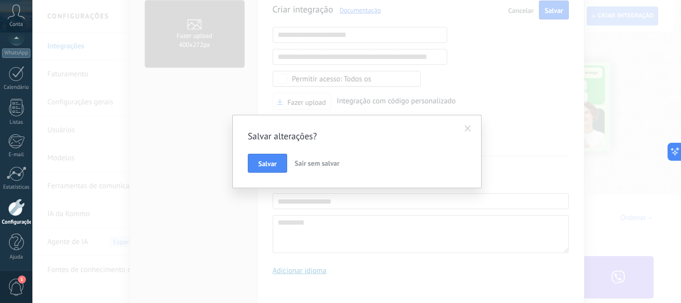
click at [302, 162] on span "Sair sem salvar" at bounding box center [317, 163] width 45 height 9
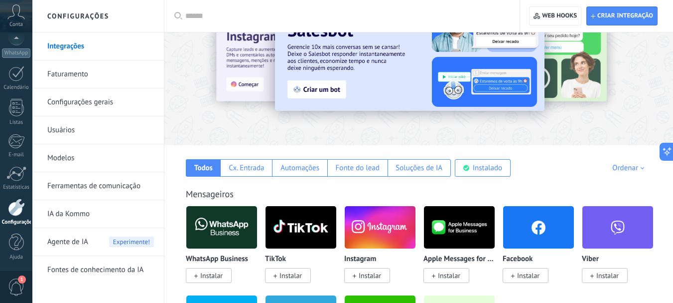
scroll to position [100, 0]
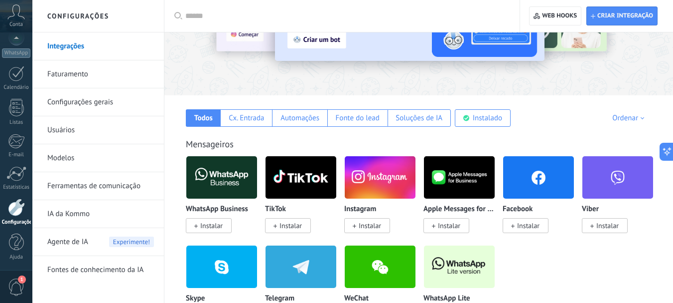
click at [85, 242] on span "Agente de IA" at bounding box center [67, 242] width 41 height 28
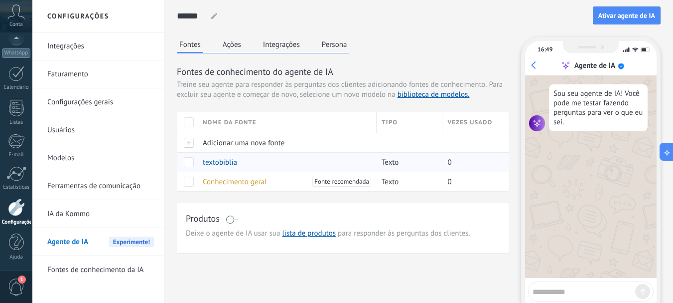
click at [227, 164] on span "textobiblia" at bounding box center [220, 162] width 34 height 9
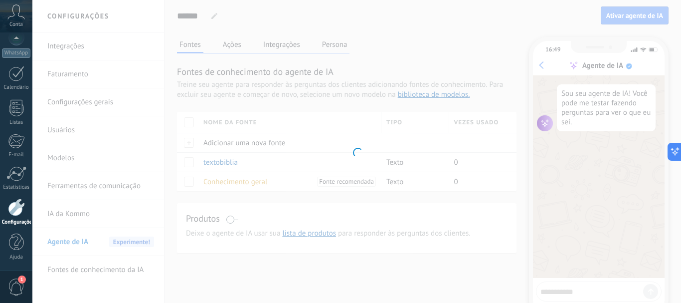
type input "**********"
type textarea "**********"
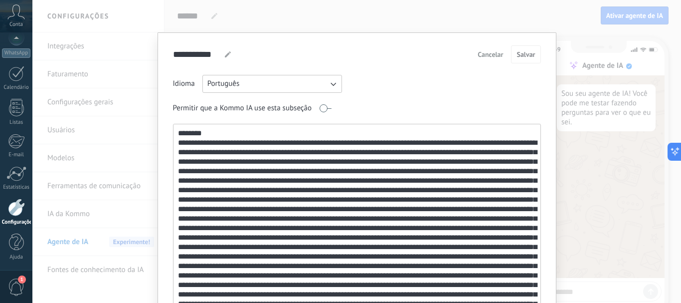
click at [497, 55] on span "Cancelar" at bounding box center [490, 54] width 25 height 7
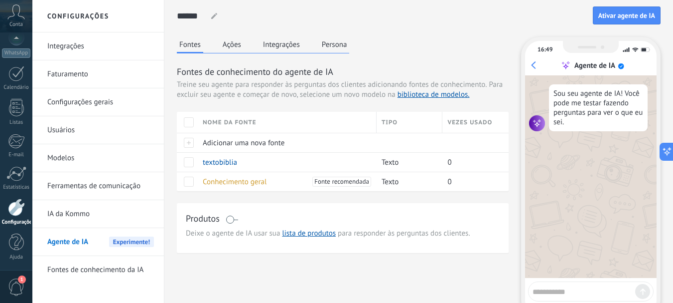
click at [237, 51] on button "Ações" at bounding box center [231, 44] width 23 height 15
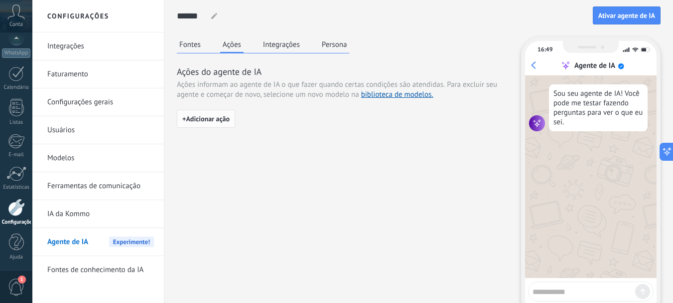
drag, startPoint x: 228, startPoint y: 128, endPoint x: 226, endPoint y: 118, distance: 9.7
click at [228, 128] on div "+ Adicionar ação" at bounding box center [343, 123] width 332 height 26
click at [226, 118] on span "+ Adicionar ação" at bounding box center [205, 118] width 47 height 7
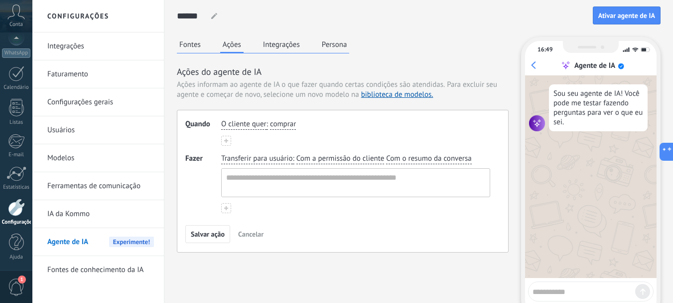
click at [284, 127] on span "comprar" at bounding box center [283, 124] width 26 height 10
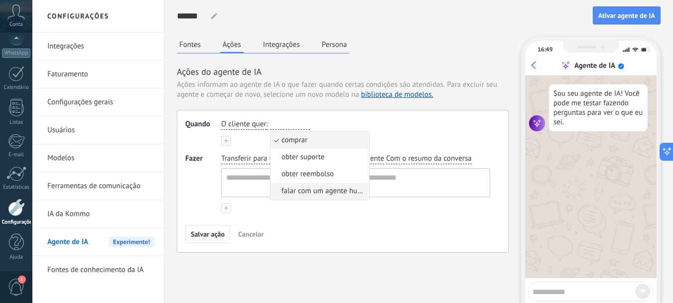
click at [339, 190] on span "falar com um agente humano" at bounding box center [324, 191] width 85 height 10
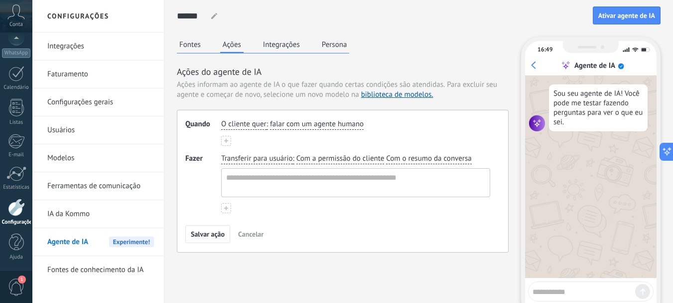
click at [278, 161] on span "Transferir para usuário" at bounding box center [256, 159] width 71 height 10
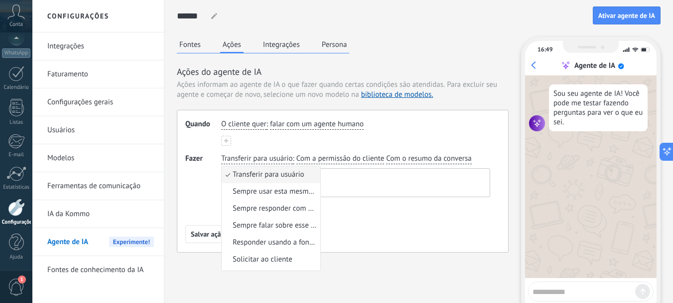
click at [393, 176] on textarea at bounding box center [355, 182] width 266 height 28
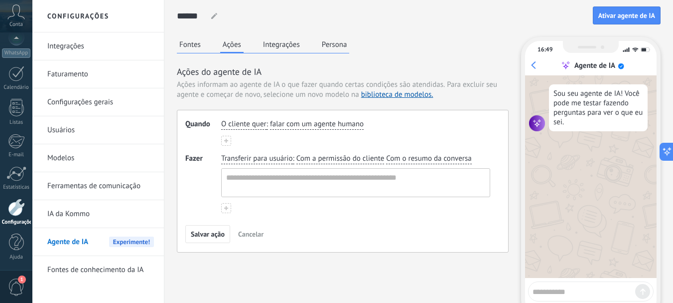
click at [247, 53] on div "Fontes Ações Integrações Persona" at bounding box center [263, 45] width 172 height 16
click at [259, 44] on div "Fontes Ações Integrações Persona" at bounding box center [263, 45] width 172 height 16
click at [269, 44] on button "Integrações" at bounding box center [282, 44] width 42 height 15
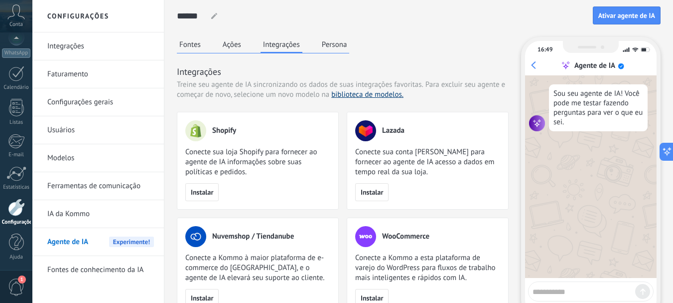
click at [380, 95] on link "biblioteca de modelos." at bounding box center [367, 94] width 72 height 9
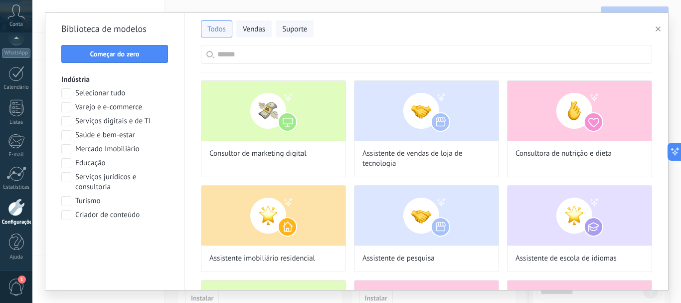
click at [657, 26] on span "button" at bounding box center [657, 28] width 5 height 7
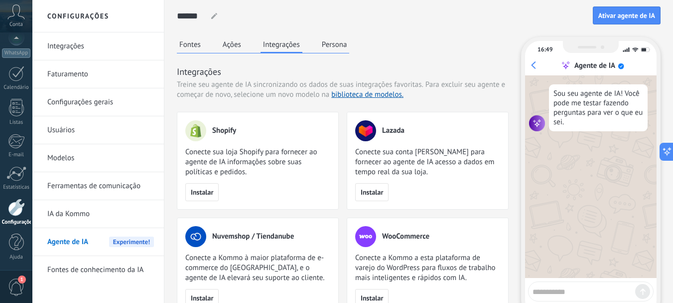
click at [335, 50] on button "Persona" at bounding box center [335, 44] width 30 height 15
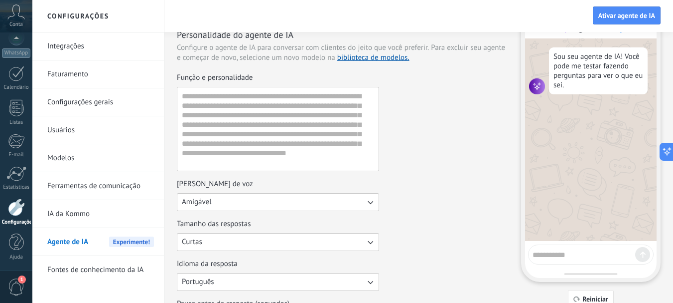
scroll to position [27, 0]
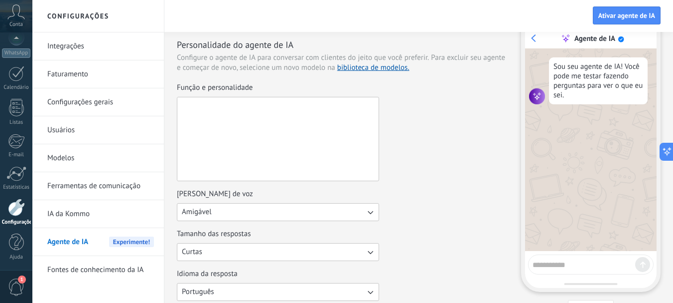
click at [251, 100] on textarea "Função e personalidade" at bounding box center [276, 138] width 199 height 83
click at [253, 117] on textarea "Função e personalidade" at bounding box center [276, 138] width 199 height 83
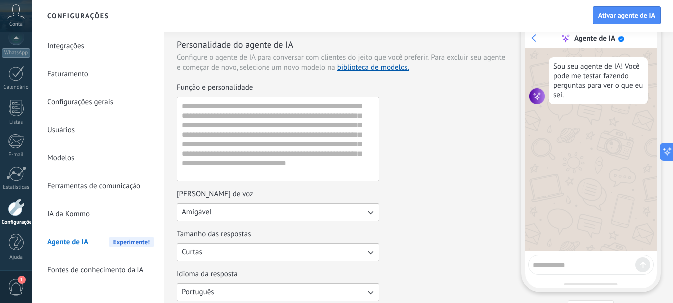
click at [423, 134] on div "Função e personalidade" at bounding box center [343, 132] width 332 height 98
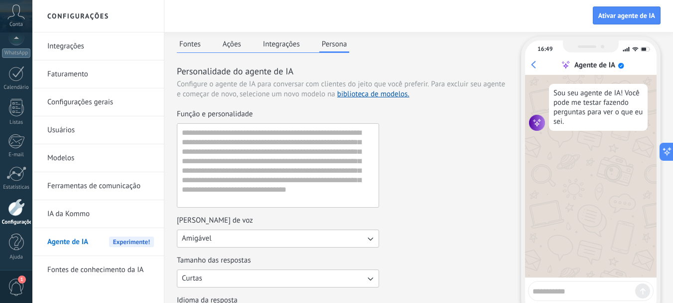
scroll to position [0, 0]
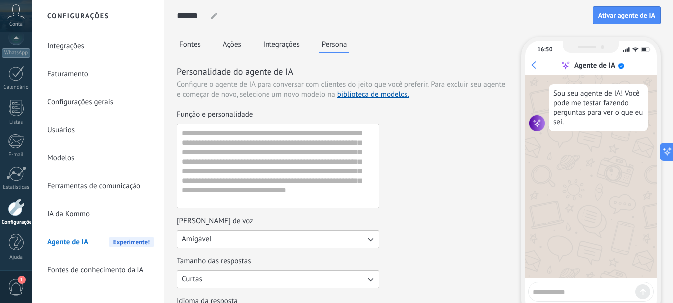
click at [194, 51] on button "Fontes" at bounding box center [190, 44] width 26 height 15
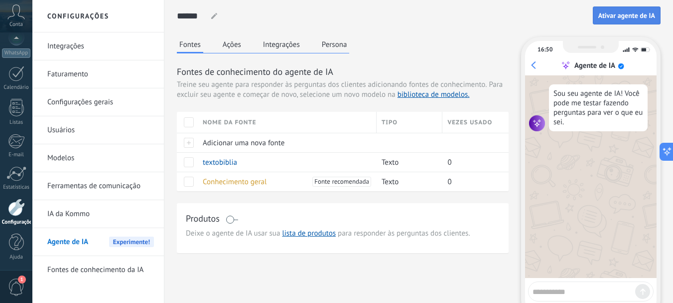
click at [625, 23] on button "Ativar agente de IA" at bounding box center [627, 15] width 68 height 18
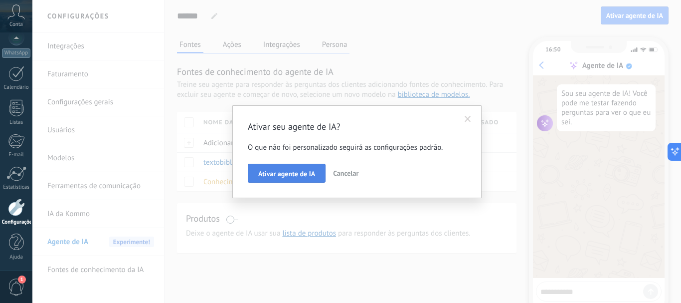
click at [305, 173] on span "Ativar agente de IA" at bounding box center [286, 173] width 57 height 7
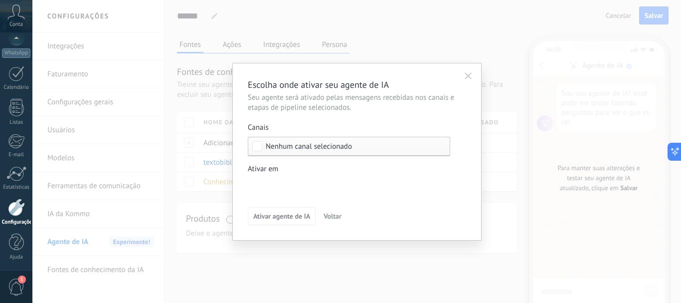
click at [308, 147] on span "Nenhum canal selecionado" at bounding box center [309, 146] width 86 height 7
click at [308, 147] on div "Selecionar tudo" at bounding box center [291, 147] width 50 height 10
click at [310, 147] on div "Selecionar tudo" at bounding box center [291, 147] width 50 height 10
drag, startPoint x: 325, startPoint y: 166, endPoint x: 325, endPoint y: 180, distance: 14.0
click at [325, 168] on div "Ativar em" at bounding box center [349, 169] width 202 height 10
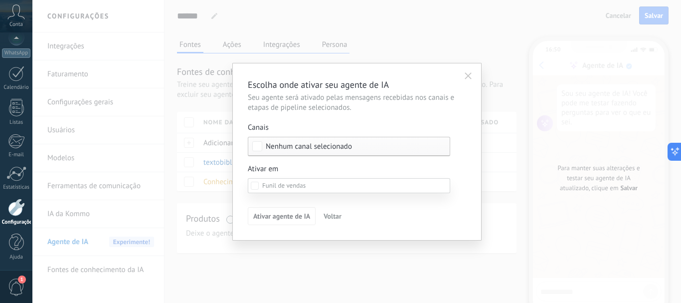
click at [324, 186] on label at bounding box center [349, 185] width 202 height 15
click at [339, 170] on div at bounding box center [356, 151] width 649 height 303
click at [283, 147] on span "Nenhum canal selecionado" at bounding box center [309, 146] width 86 height 7
click at [283, 147] on div "Selecionar tudo" at bounding box center [291, 147] width 50 height 10
drag, startPoint x: 359, startPoint y: 113, endPoint x: 215, endPoint y: 138, distance: 146.8
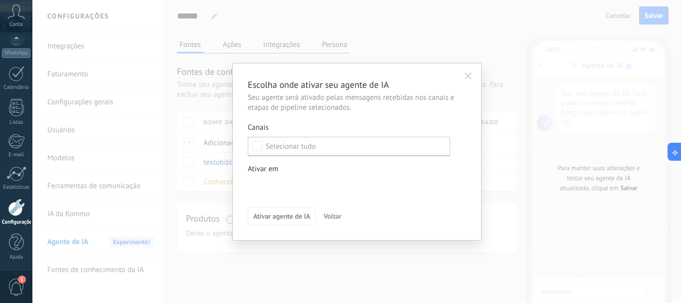
click at [359, 112] on div "Escolha onde ativar seu agente de IA Seu agente será ativado pelas mensagens re…" at bounding box center [357, 151] width 218 height 147
click at [214, 140] on div "Escolha onde ativar seu agente de IA Seu agente será ativado pelas mensagens re…" at bounding box center [356, 151] width 649 height 303
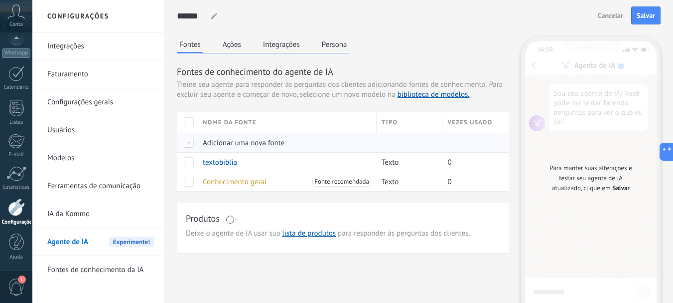
click at [272, 146] on span "Adicionar uma nova fonte" at bounding box center [244, 142] width 82 height 9
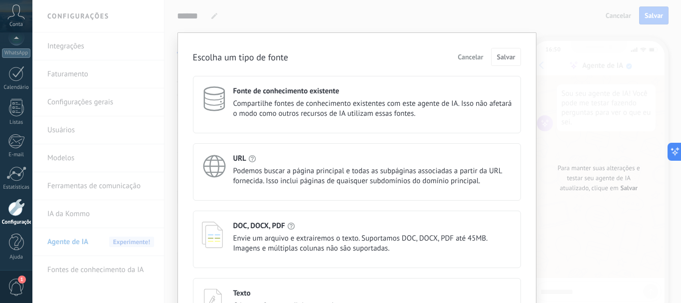
click at [465, 58] on span "Cancelar" at bounding box center [470, 56] width 25 height 7
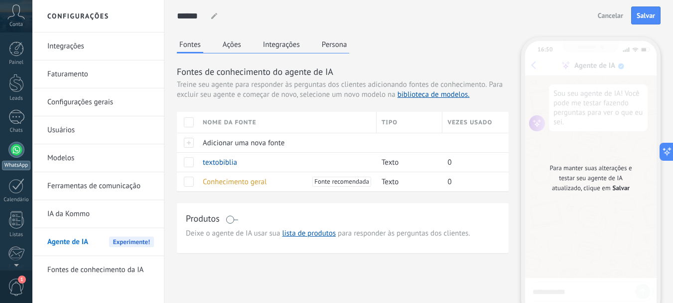
click at [17, 148] on div at bounding box center [16, 150] width 16 height 16
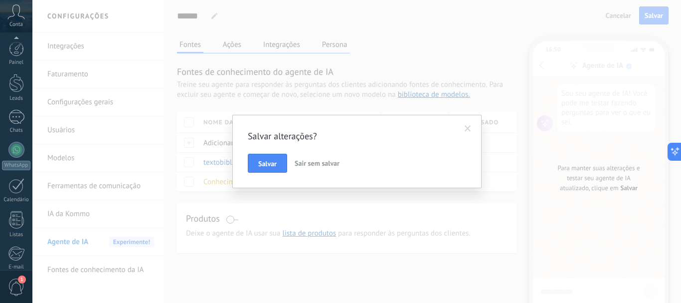
scroll to position [112, 0]
click at [309, 161] on span "Sair sem salvar" at bounding box center [317, 163] width 45 height 9
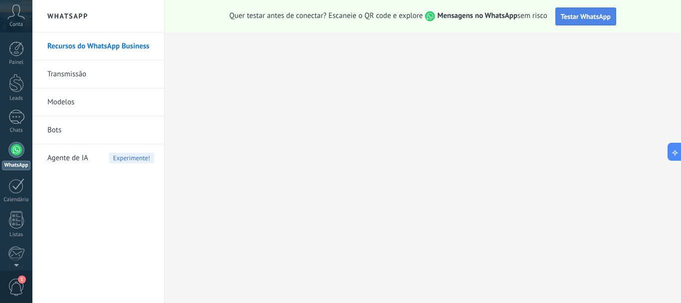
click at [573, 18] on span "Testar WhatsApp" at bounding box center [586, 16] width 50 height 9
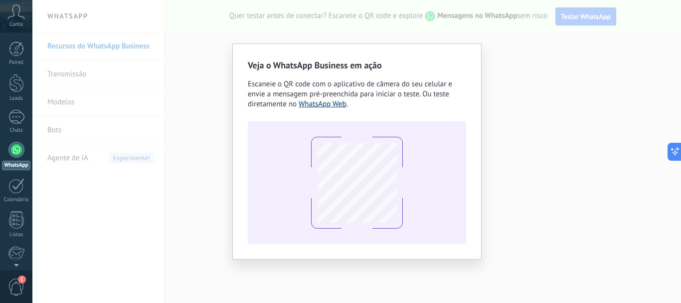
click at [326, 104] on link "WhatsApp Web" at bounding box center [323, 103] width 48 height 9
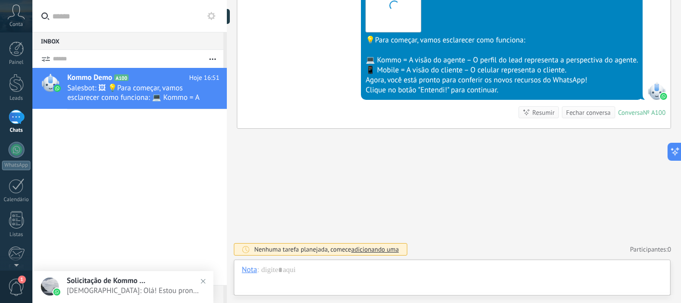
scroll to position [15, 0]
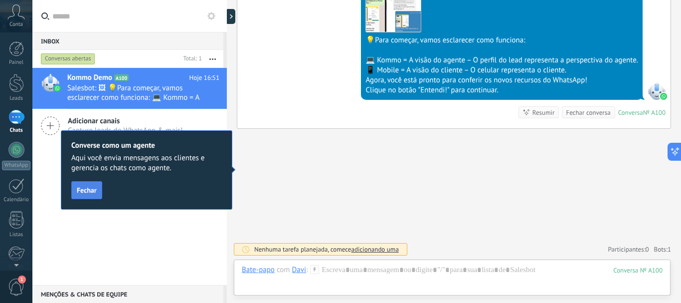
click at [91, 195] on button "Fechar" at bounding box center [86, 190] width 31 height 18
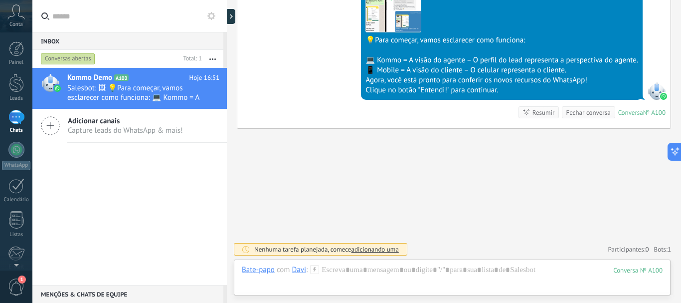
click at [121, 134] on span "Capture leads do WhatsApp & mais!" at bounding box center [125, 130] width 115 height 9
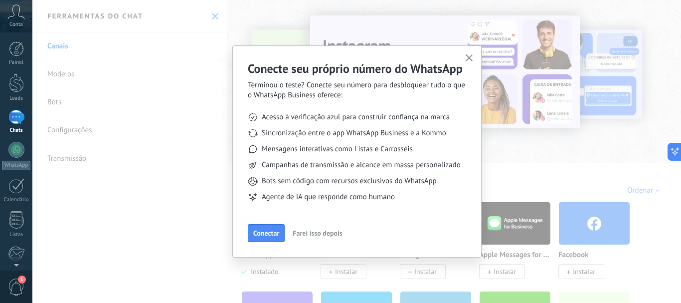
click at [313, 236] on span "Farei isso depois" at bounding box center [317, 232] width 49 height 7
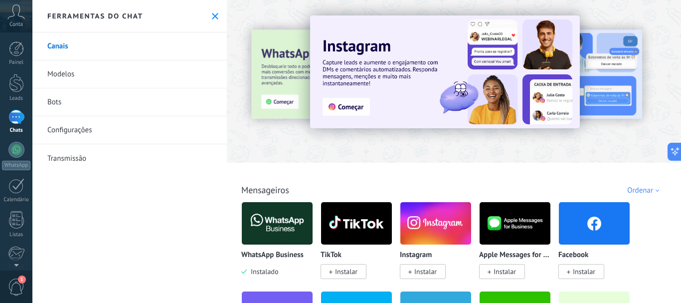
click at [213, 13] on icon at bounding box center [215, 16] width 6 height 6
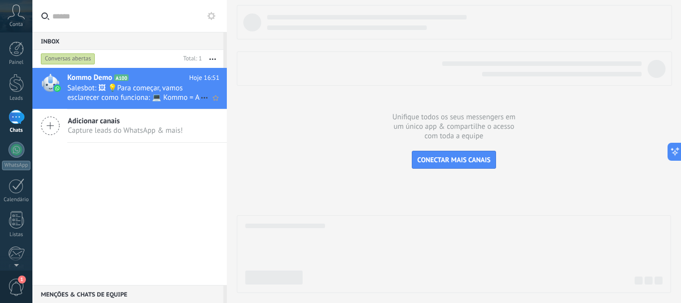
click at [184, 94] on span "Salesbot: 🖼 💡Para começar, vamos esclarecer como funciona: 💻 Kommo = A visão do…" at bounding box center [133, 92] width 133 height 19
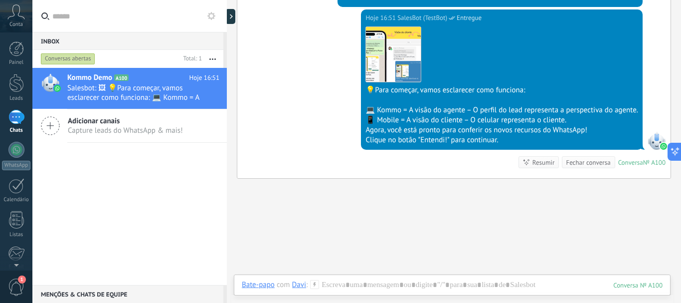
scroll to position [338, 0]
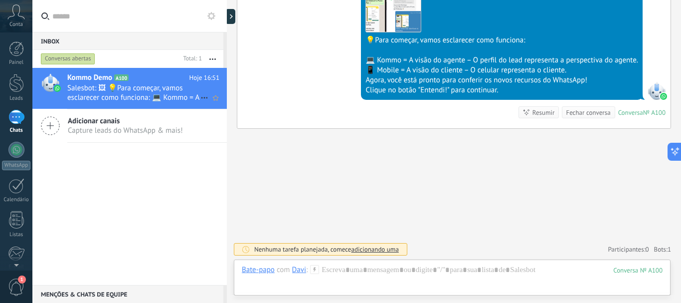
click at [205, 97] on icon at bounding box center [204, 98] width 12 height 12
click at [206, 164] on div at bounding box center [340, 151] width 681 height 303
click at [216, 57] on button "button" at bounding box center [212, 59] width 21 height 18
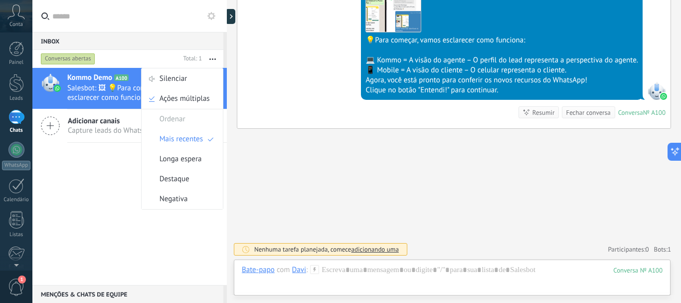
click at [216, 58] on button "button" at bounding box center [212, 59] width 21 height 18
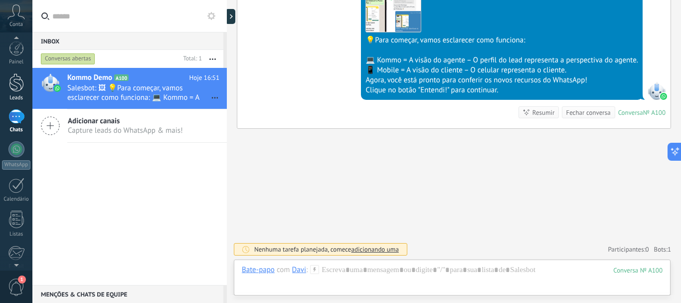
scroll to position [0, 0]
click at [14, 15] on icon at bounding box center [15, 11] width 17 height 15
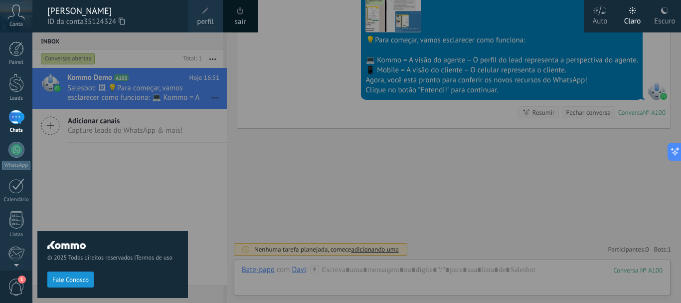
click at [91, 210] on div "© 2025 Todos direitos reservados | Termos de uso Fale Conosco" at bounding box center [112, 167] width 151 height 270
click at [73, 189] on div "© 2025 Todos direitos reservados | Termos de uso Fale Conosco" at bounding box center [112, 167] width 151 height 270
click at [27, 189] on link "Calendário" at bounding box center [16, 190] width 32 height 25
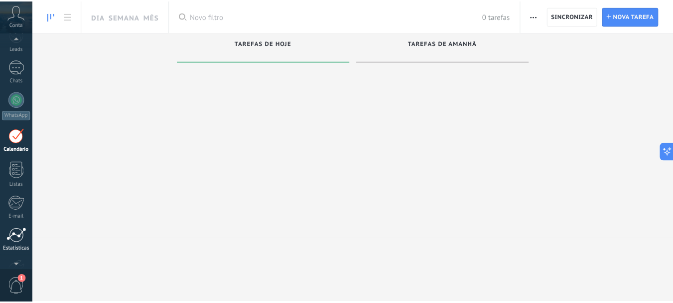
scroll to position [112, 0]
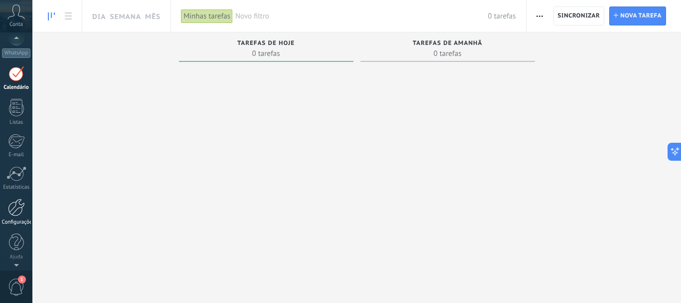
click at [15, 207] on div at bounding box center [16, 206] width 17 height 17
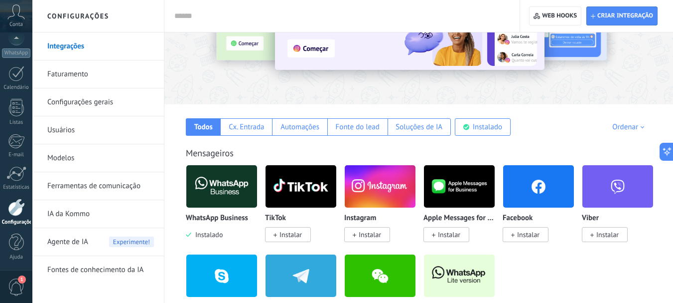
scroll to position [100, 0]
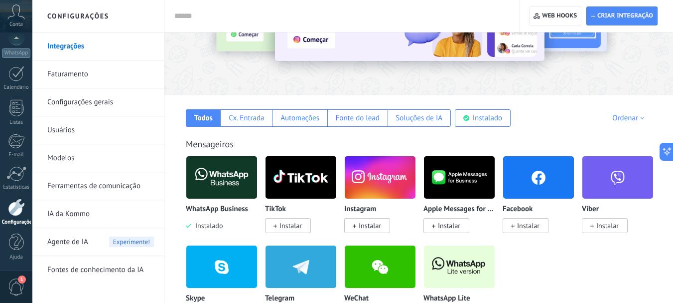
click at [75, 243] on span "Agente de IA" at bounding box center [67, 242] width 41 height 28
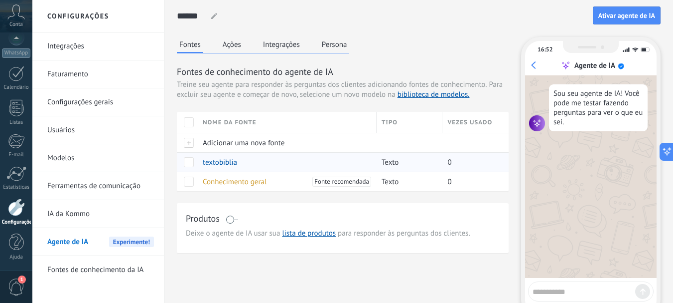
click at [188, 165] on span at bounding box center [189, 162] width 10 height 10
click at [613, 12] on span "Ativar agente de IA" at bounding box center [627, 15] width 57 height 7
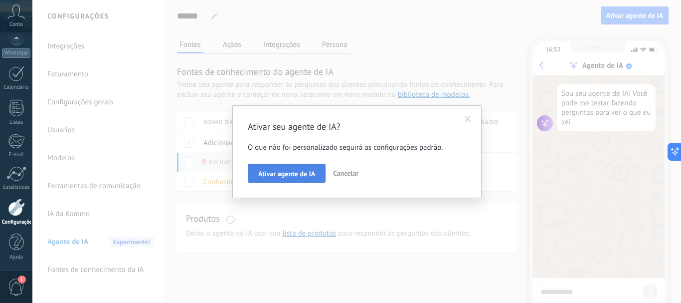
click at [299, 176] on span "Ativar agente de IA" at bounding box center [286, 173] width 57 height 7
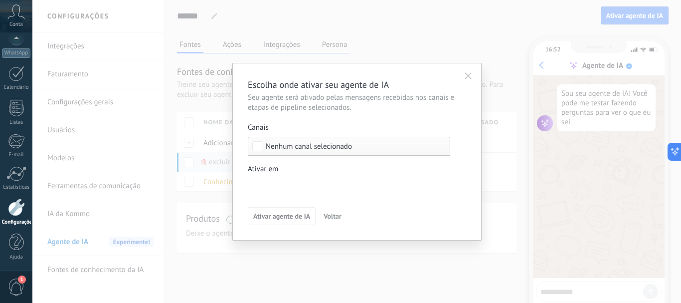
click at [309, 151] on div "Nenhum canal selecionado" at bounding box center [349, 146] width 202 height 19
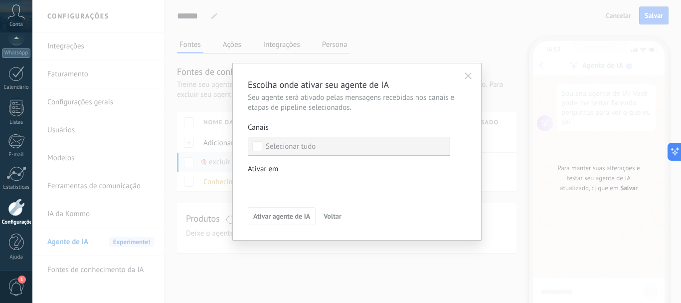
click at [264, 147] on label "Selecionar tudo" at bounding box center [348, 146] width 201 height 18
drag, startPoint x: 273, startPoint y: 145, endPoint x: 331, endPoint y: 150, distance: 58.0
click at [274, 146] on div "Selecionar tudo" at bounding box center [291, 147] width 50 height 10
click at [331, 150] on label "Selecionar tudo" at bounding box center [348, 146] width 201 height 18
click at [357, 146] on label "Selecionar tudo" at bounding box center [348, 146] width 201 height 18
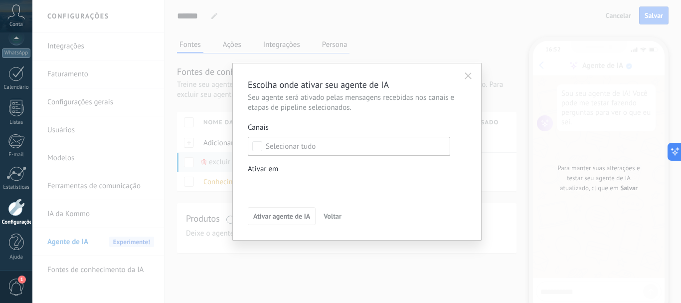
drag, startPoint x: 375, startPoint y: 146, endPoint x: 378, endPoint y: 168, distance: 22.6
click at [376, 163] on div "Canais Selecionar tudo Nenhum canal selecionado Ativar em Leads de entrada Cont…" at bounding box center [349, 159] width 202 height 72
click at [378, 168] on div "Ativar em" at bounding box center [349, 169] width 202 height 10
click at [389, 146] on div at bounding box center [356, 151] width 649 height 303
click at [389, 146] on span "Nenhum canal selecionado" at bounding box center [351, 146] width 171 height 7
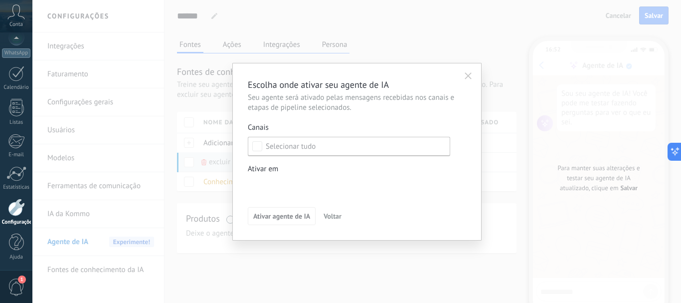
click at [389, 146] on label "Selecionar tudo" at bounding box center [348, 146] width 201 height 18
click at [258, 151] on label "Selecionar tudo" at bounding box center [348, 146] width 201 height 18
drag, startPoint x: 289, startPoint y: 181, endPoint x: 288, endPoint y: 191, distance: 10.0
click at [0, 0] on div "Leads de entrada Contato inicial Discussões Tomada de decisão Discussão de cont…" at bounding box center [0, 0] width 0 height 0
click at [293, 192] on label at bounding box center [349, 185] width 202 height 15
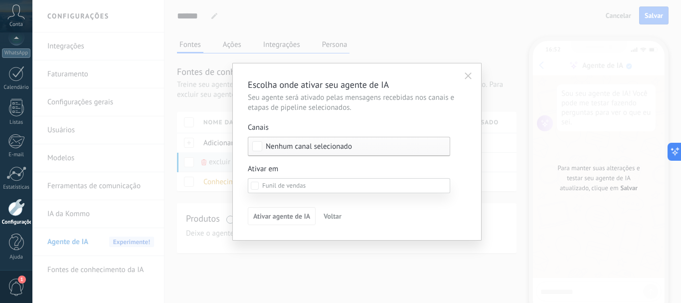
click at [407, 152] on div at bounding box center [356, 151] width 649 height 303
click at [410, 145] on span "Nenhum canal selecionado" at bounding box center [351, 146] width 171 height 7
click at [464, 80] on button "button" at bounding box center [468, 75] width 16 height 15
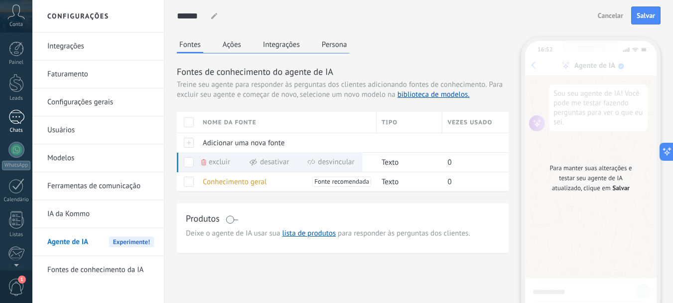
click at [17, 124] on div "1" at bounding box center [16, 117] width 16 height 14
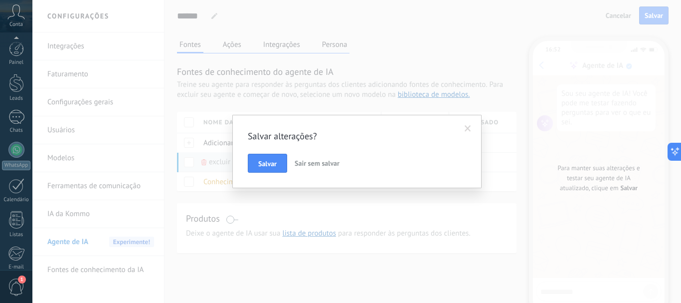
scroll to position [112, 0]
drag, startPoint x: 262, startPoint y: 162, endPoint x: 312, endPoint y: 165, distance: 49.9
click at [310, 165] on div "[PERSON_NAME] sem salvar" at bounding box center [357, 163] width 218 height 19
click at [313, 165] on span "Sair sem salvar" at bounding box center [317, 163] width 45 height 9
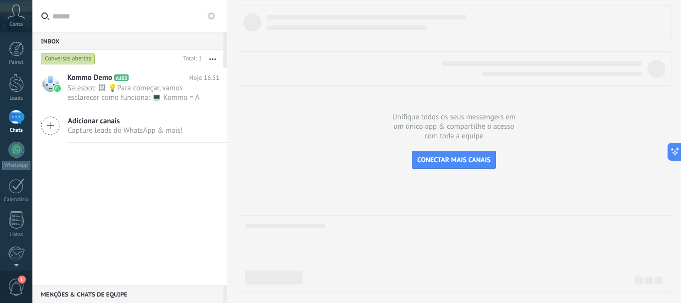
click at [105, 125] on span "Adicionar canais" at bounding box center [125, 120] width 115 height 9
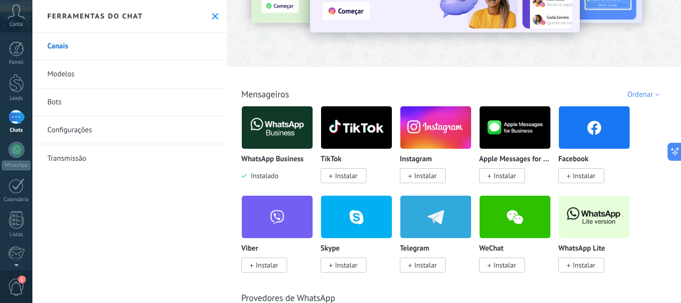
scroll to position [100, 0]
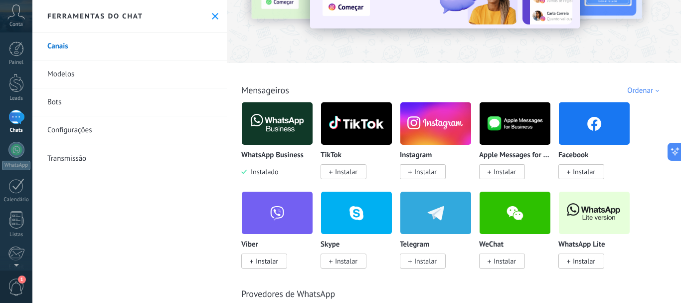
click at [282, 128] on img at bounding box center [277, 123] width 71 height 48
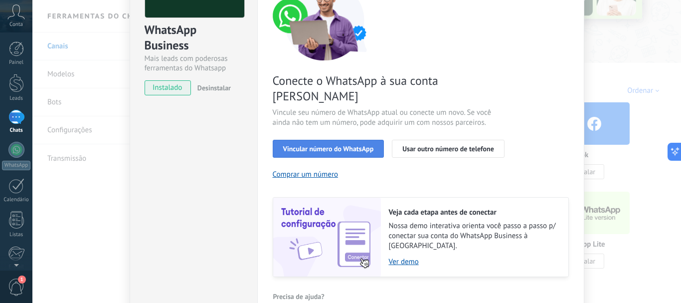
click at [350, 145] on span "Vincular número do WhatsApp" at bounding box center [328, 148] width 91 height 7
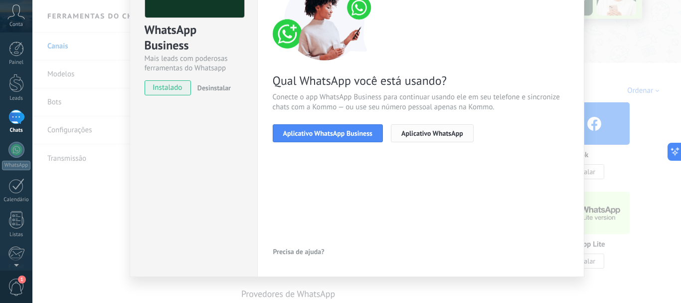
click at [420, 137] on span "Aplicativo WhatsApp" at bounding box center [432, 133] width 62 height 7
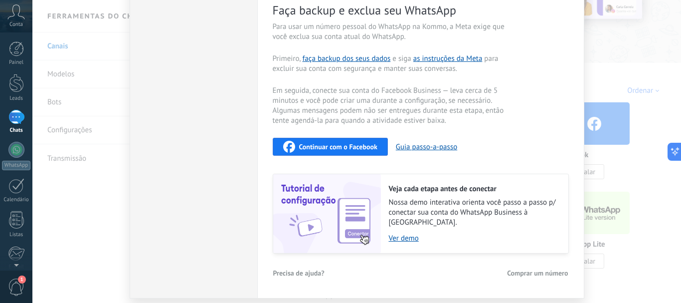
scroll to position [224, 0]
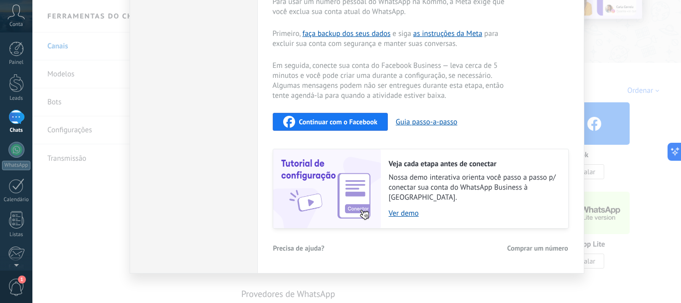
click at [601, 208] on div "WhatsApp Business Mais leads com poderosas ferramentas do Whatsapp instalado De…" at bounding box center [356, 151] width 649 height 303
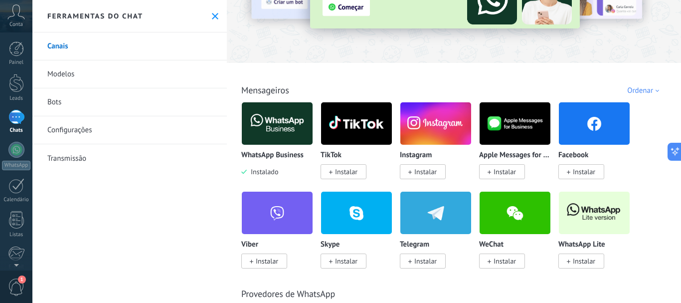
scroll to position [50, 0]
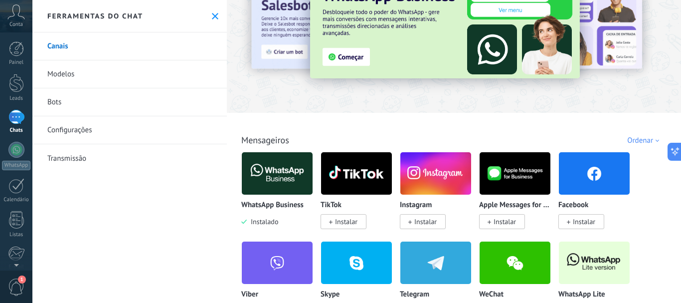
click at [215, 21] on div "Ferramentas do chat" at bounding box center [129, 16] width 194 height 32
click at [214, 17] on icon at bounding box center [215, 16] width 6 height 6
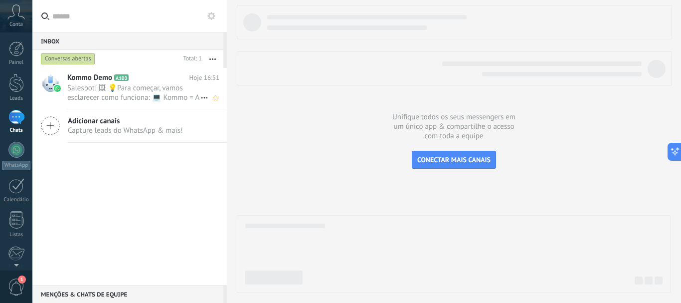
click at [108, 81] on span "Kommo Demo" at bounding box center [89, 78] width 45 height 10
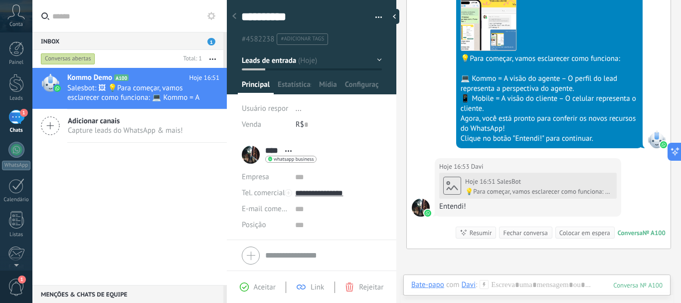
scroll to position [428, 0]
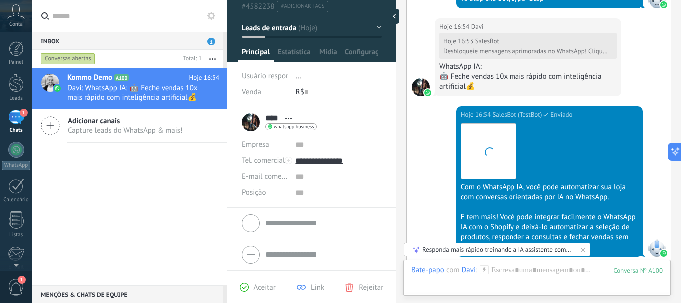
scroll to position [790, 0]
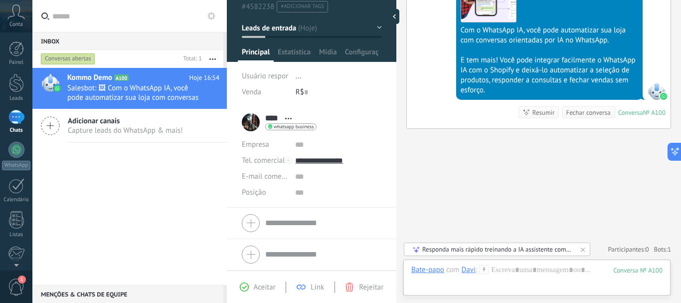
click at [106, 129] on span "Capture leads do WhatsApp & mais!" at bounding box center [125, 130] width 115 height 9
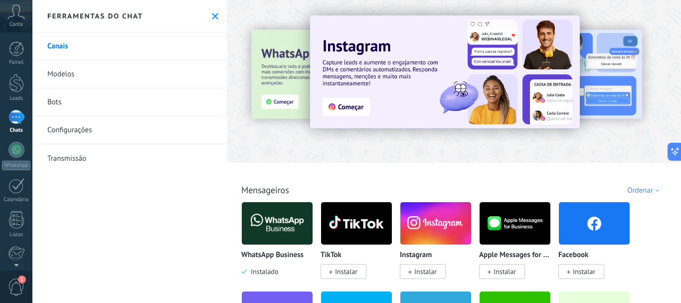
click at [275, 227] on img at bounding box center [277, 223] width 71 height 48
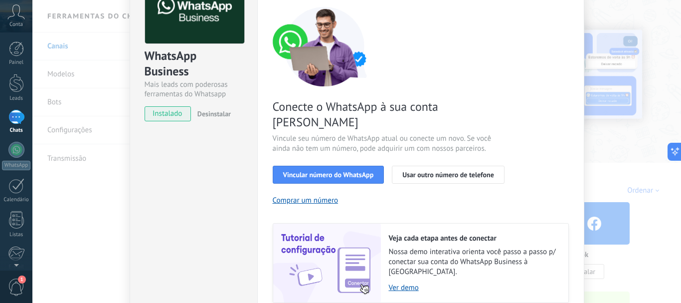
scroll to position [100, 0]
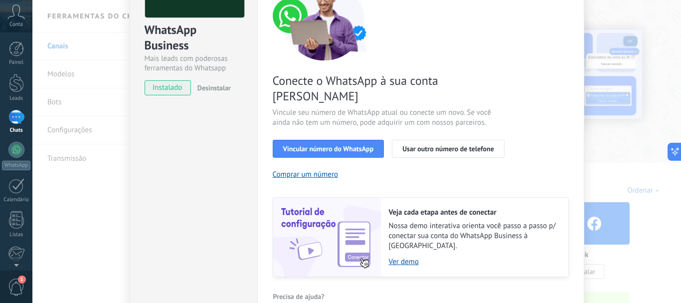
drag, startPoint x: 462, startPoint y: 134, endPoint x: 435, endPoint y: 167, distance: 42.9
click at [440, 167] on div "Conecte o WhatsApp à sua conta Kommo Vincule seu número de WhatsApp atual ou co…" at bounding box center [421, 129] width 296 height 296
click at [445, 150] on div "Conecte o WhatsApp à sua conta Kommo Vincule seu número de WhatsApp atual ou co…" at bounding box center [421, 129] width 296 height 296
click at [454, 122] on div "Conecte o WhatsApp à sua conta Kommo Vincule seu número de WhatsApp atual ou co…" at bounding box center [421, 129] width 296 height 296
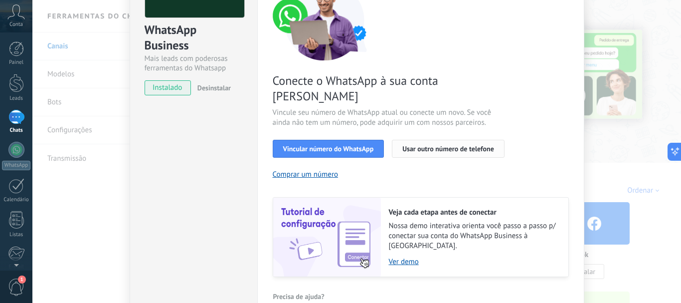
click at [452, 140] on button "Usar outro número de telefone" at bounding box center [448, 149] width 113 height 18
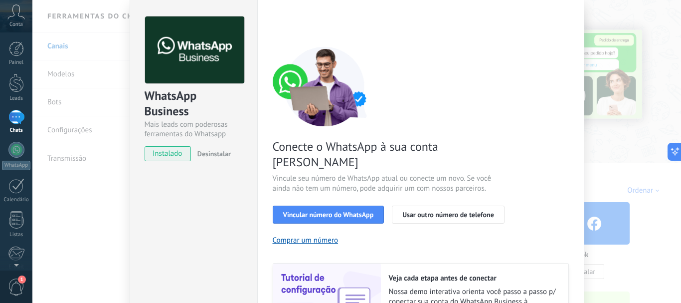
scroll to position [33, 0]
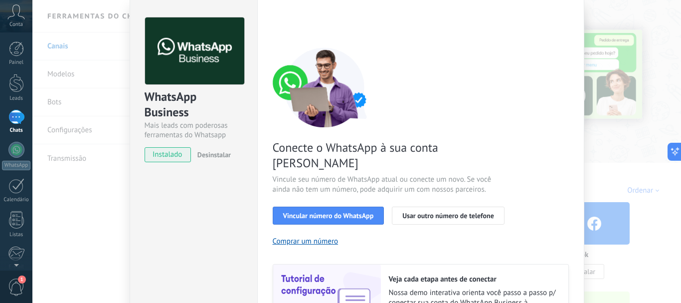
click at [597, 202] on div "WhatsApp Business Mais leads com poderosas ferramentas do Whatsapp instalado De…" at bounding box center [356, 151] width 649 height 303
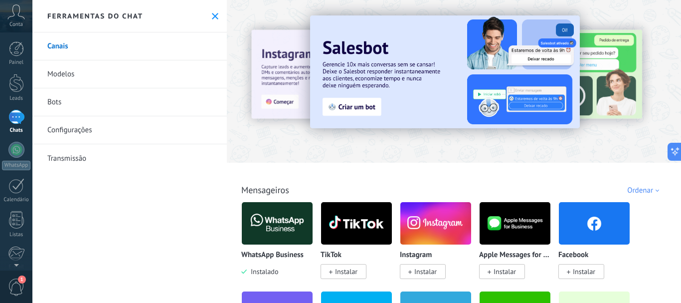
click at [217, 16] on div "Ferramentas do chat" at bounding box center [129, 16] width 194 height 32
click at [89, 42] on link "Canais" at bounding box center [129, 46] width 194 height 28
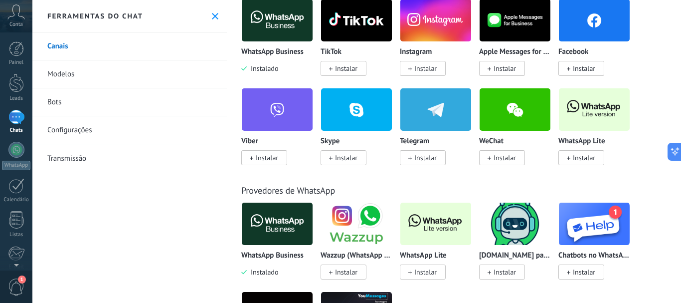
scroll to position [199, 0]
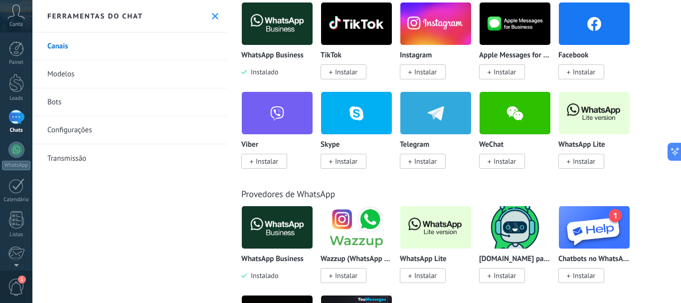
click at [213, 14] on use at bounding box center [215, 16] width 6 height 6
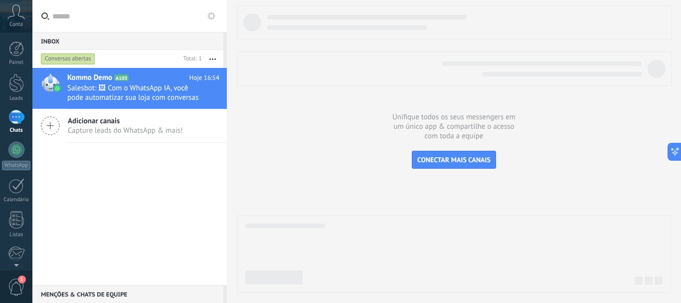
click at [172, 168] on div "Kommo Demo A100 Hoje 16:54 Salesbot: 🖼 Com o WhatsApp IA, você pode automatizar…" at bounding box center [129, 176] width 194 height 217
click at [437, 165] on button "CONECTAR MAIS CANAIS" at bounding box center [454, 160] width 84 height 18
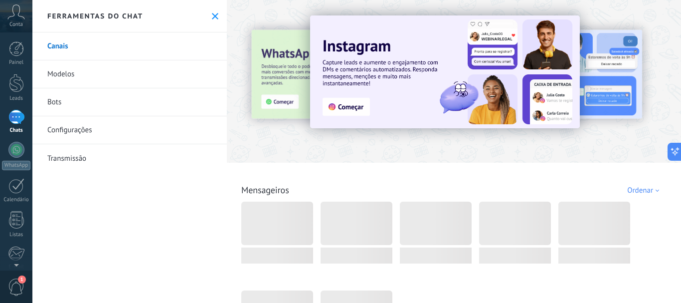
click at [212, 13] on use at bounding box center [215, 16] width 6 height 6
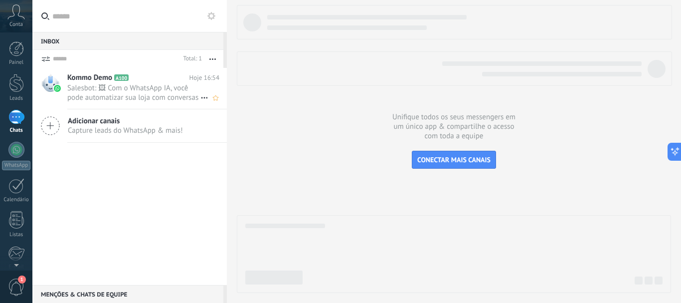
click at [123, 90] on span "Salesbot: 🖼 Com o WhatsApp IA, você pode automatizar sua loja com conversas ori…" at bounding box center [133, 92] width 133 height 19
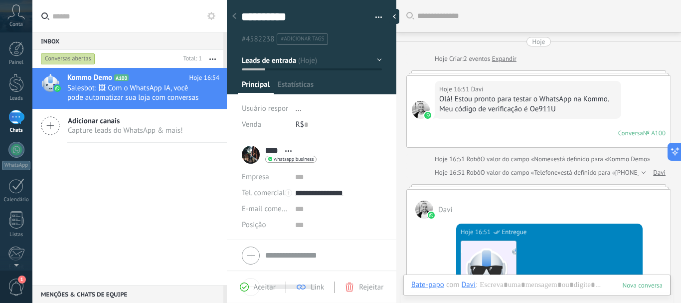
scroll to position [678, 0]
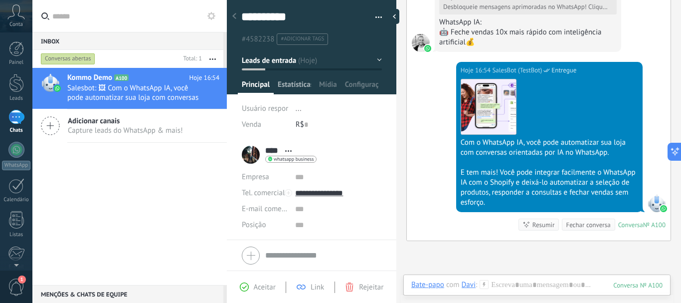
click at [298, 89] on span "Estatísticas" at bounding box center [294, 87] width 33 height 14
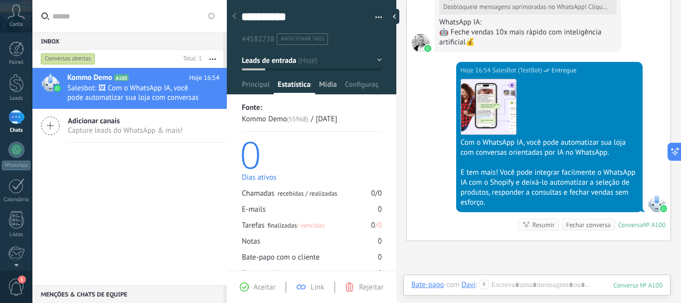
click at [325, 87] on span "Mídia" at bounding box center [328, 87] width 18 height 14
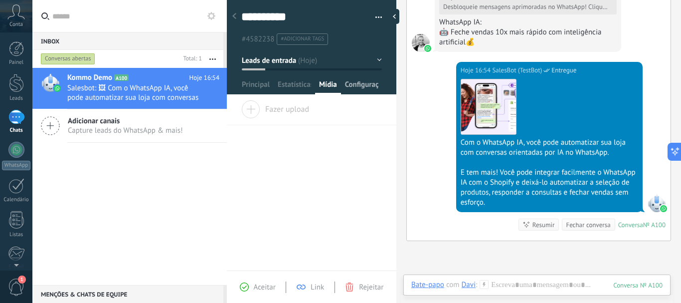
click at [364, 88] on span "Configurações" at bounding box center [361, 87] width 33 height 14
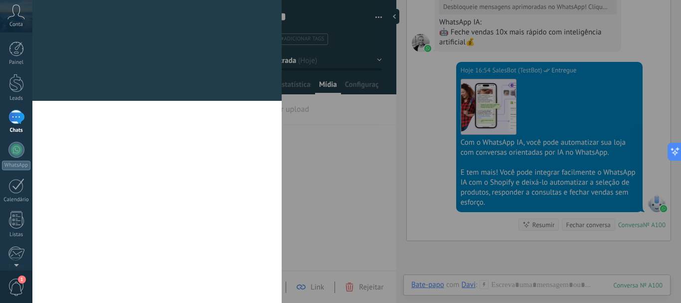
click at [259, 88] on div "[PERSON_NAME] e grupos Kommo oferece a opção de adicionar seus próprios campos …" at bounding box center [356, 151] width 649 height 303
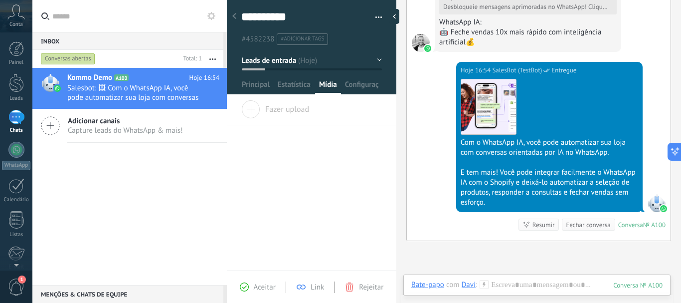
click at [259, 88] on span "Principal" at bounding box center [256, 87] width 28 height 14
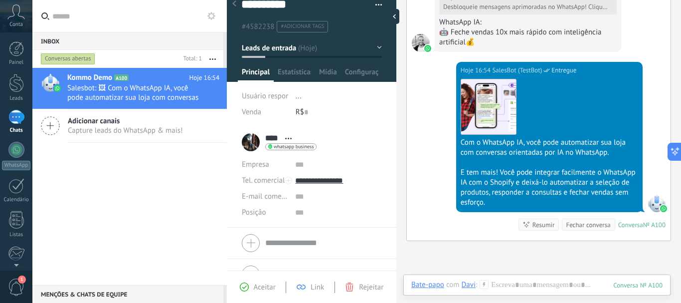
scroll to position [32, 0]
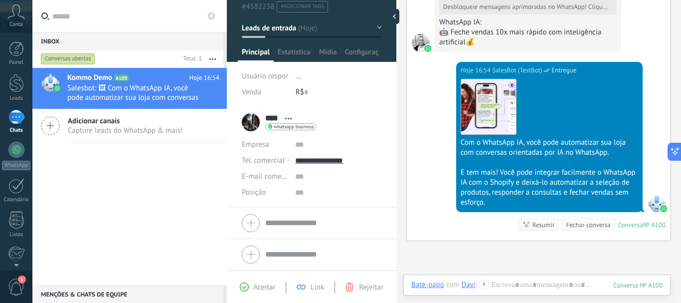
click at [259, 286] on span "Aceitar" at bounding box center [265, 286] width 22 height 9
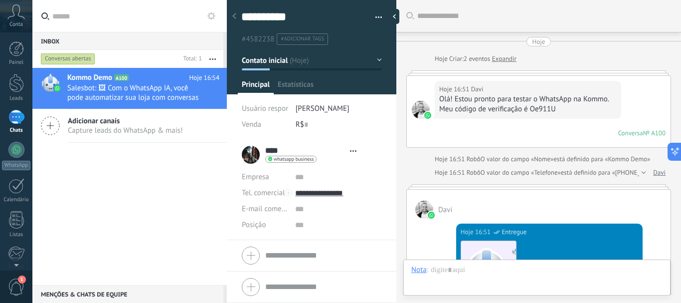
type textarea "**********"
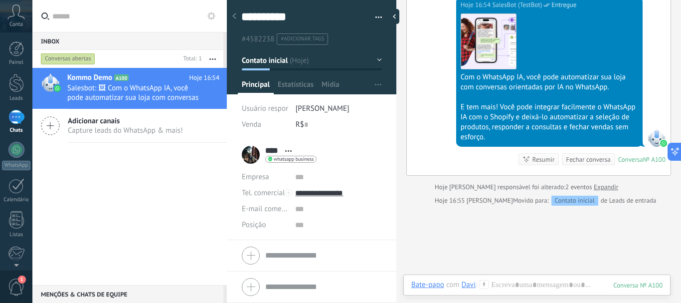
scroll to position [728, 0]
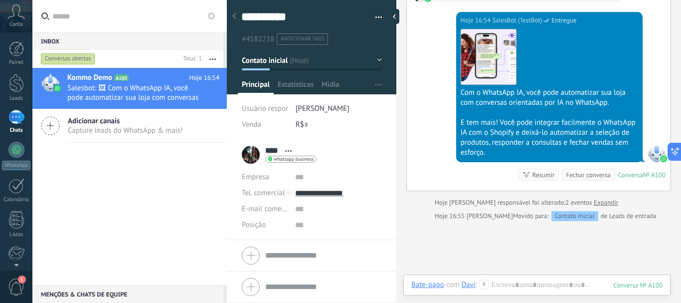
click at [124, 176] on div "Kommo Demo A100 Hoje 16:54 Salesbot: 🖼 Com o WhatsApp IA, você pode automatizar…" at bounding box center [129, 176] width 194 height 217
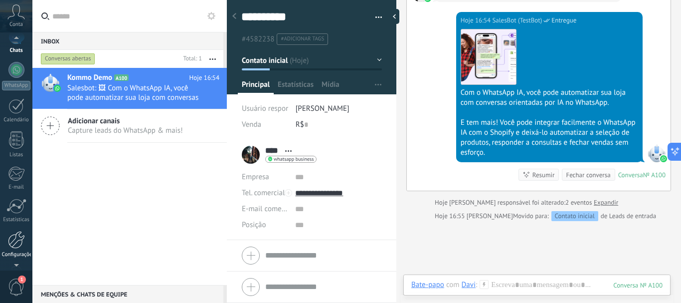
scroll to position [112, 0]
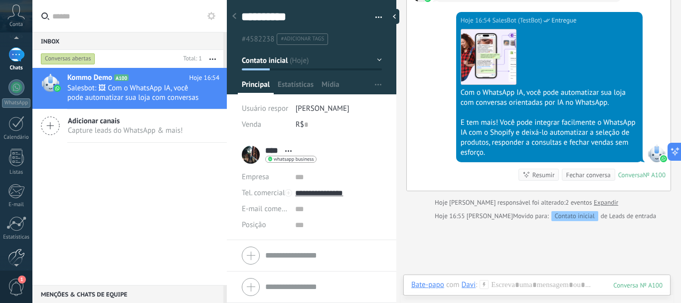
click at [19, 250] on div at bounding box center [16, 256] width 17 height 17
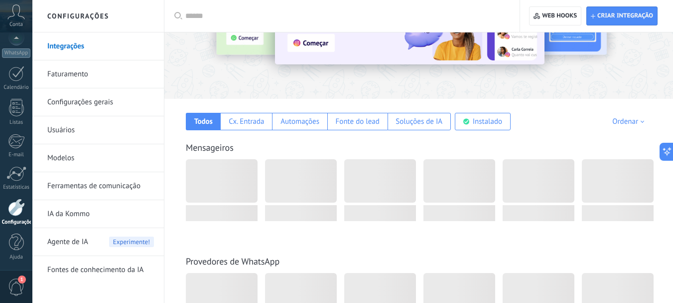
scroll to position [100, 0]
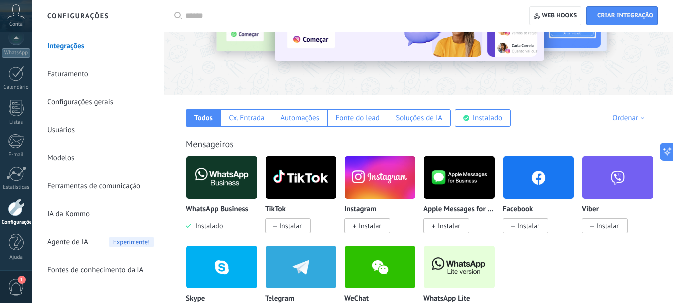
click at [86, 247] on span "Agente de IA" at bounding box center [67, 242] width 41 height 28
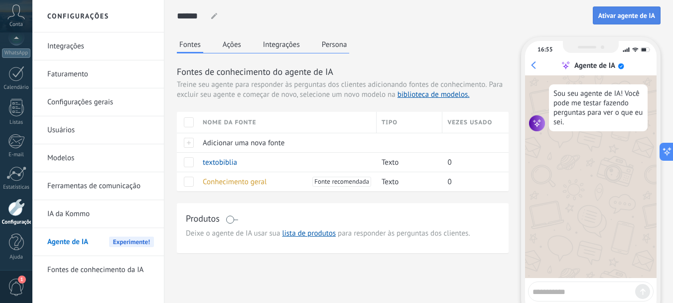
click at [612, 20] on button "Ativar agente de IA" at bounding box center [627, 15] width 68 height 18
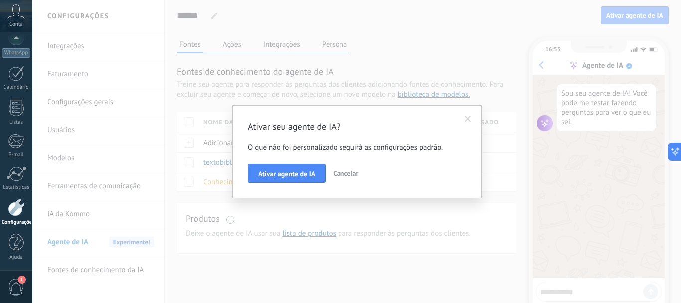
drag, startPoint x: 470, startPoint y: 117, endPoint x: 537, endPoint y: 150, distance: 74.9
click at [470, 117] on span at bounding box center [468, 119] width 6 height 7
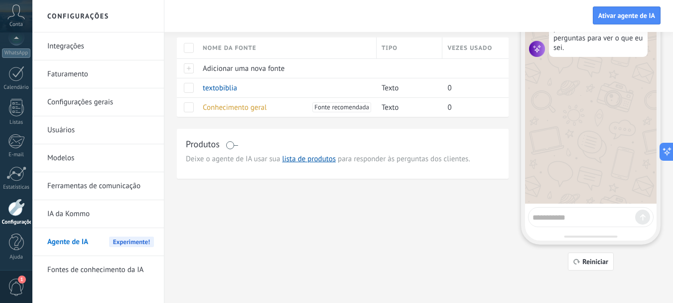
click at [568, 218] on textarea at bounding box center [584, 215] width 103 height 12
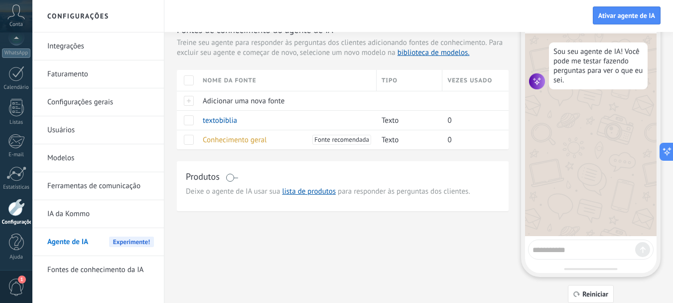
scroll to position [24, 0]
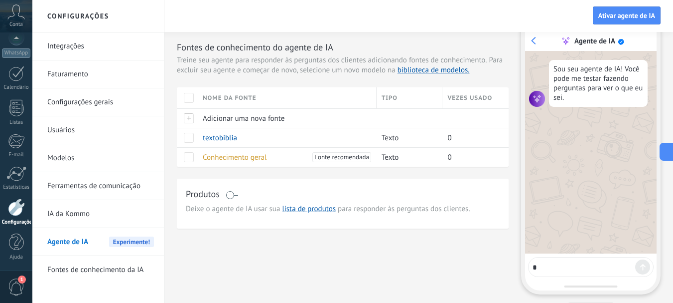
type textarea "**"
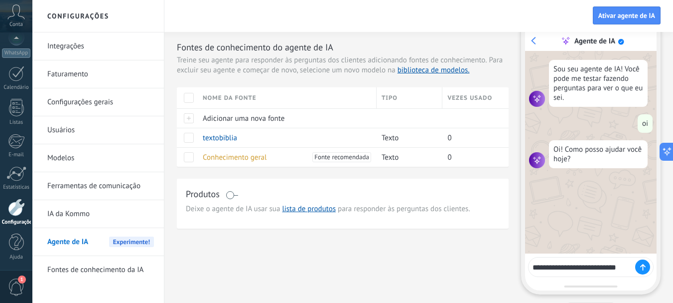
type textarea "**********"
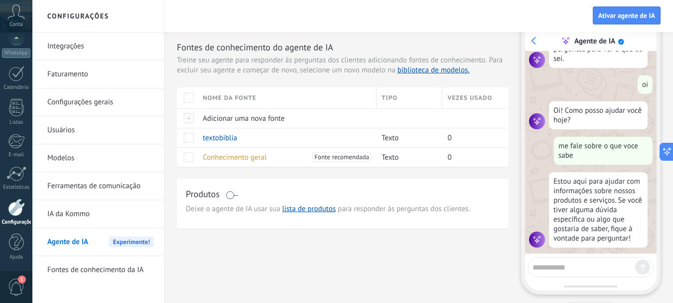
scroll to position [45, 0]
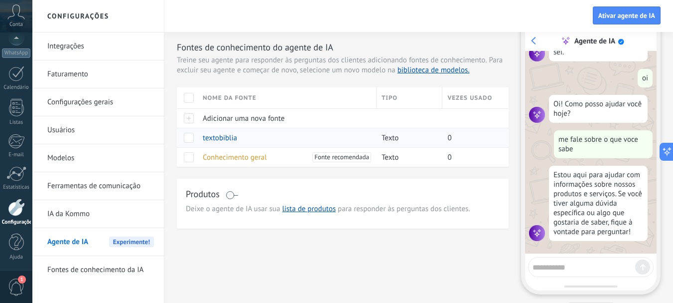
click at [182, 140] on div at bounding box center [187, 137] width 21 height 19
click at [185, 141] on span at bounding box center [189, 138] width 10 height 10
click at [582, 266] on textarea at bounding box center [584, 265] width 103 height 12
type textarea "**********"
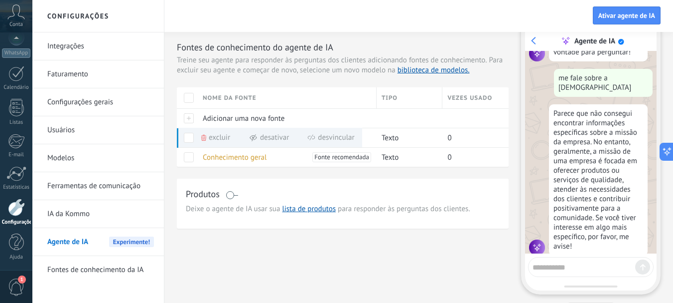
scroll to position [230, 0]
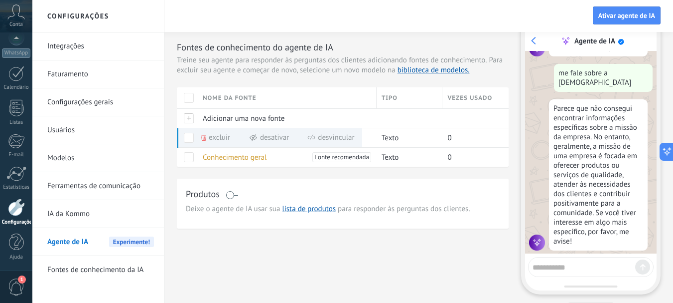
type textarea "*"
type textarea "**********"
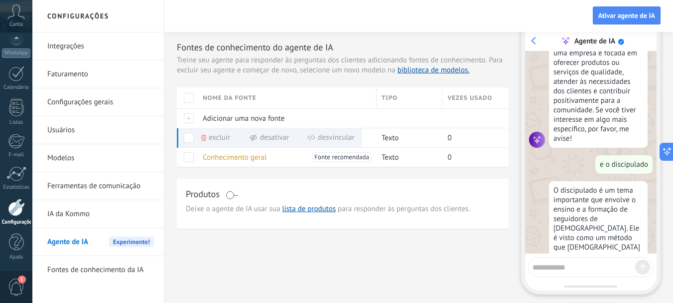
scroll to position [471, 0]
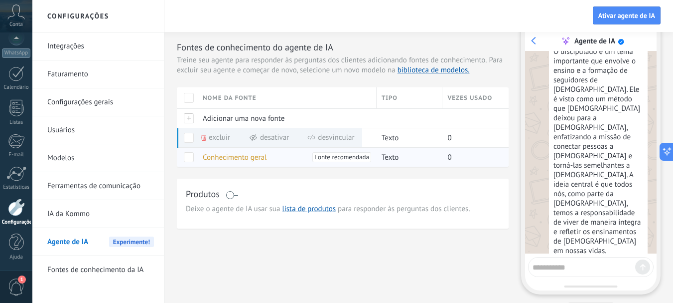
click at [292, 158] on div "Conhecimento geral Fonte recomendada" at bounding box center [285, 157] width 174 height 19
click at [185, 139] on span at bounding box center [189, 138] width 10 height 10
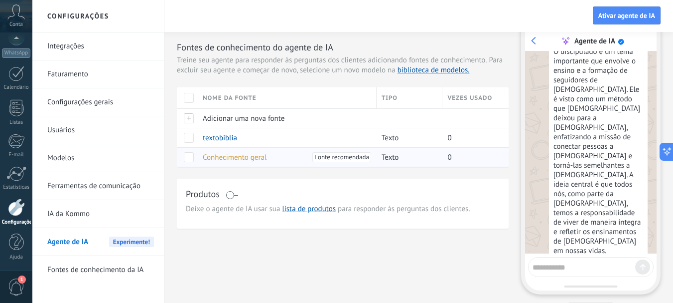
click at [189, 154] on span at bounding box center [189, 157] width 10 height 10
click at [189, 152] on div "Excluir Desativar" at bounding box center [235, 156] width 123 height 19
click at [190, 140] on span at bounding box center [189, 138] width 10 height 10
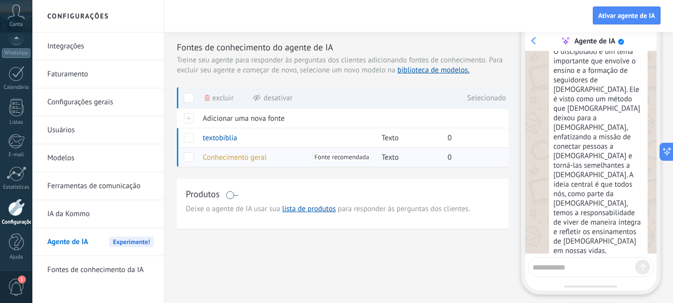
click at [192, 160] on span at bounding box center [189, 157] width 10 height 10
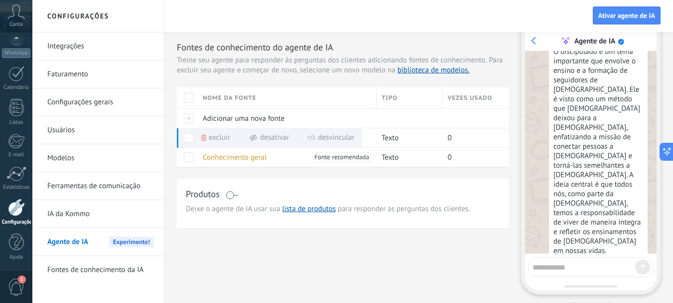
click at [232, 194] on span at bounding box center [232, 195] width 12 height 8
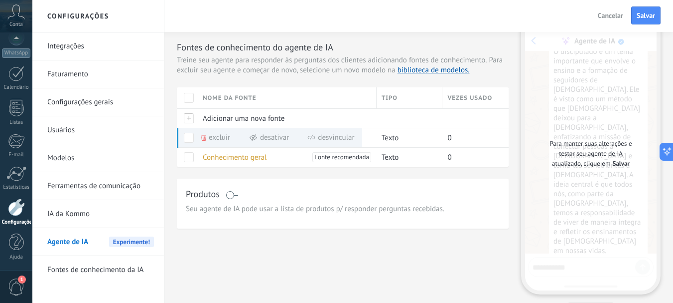
click at [641, 16] on span "Salvar" at bounding box center [646, 15] width 18 height 7
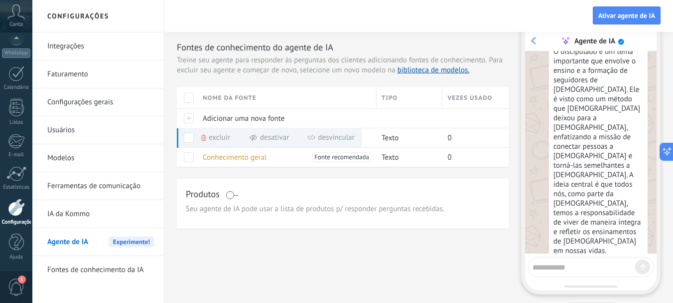
click at [583, 265] on textarea at bounding box center [584, 265] width 103 height 12
type textarea "*"
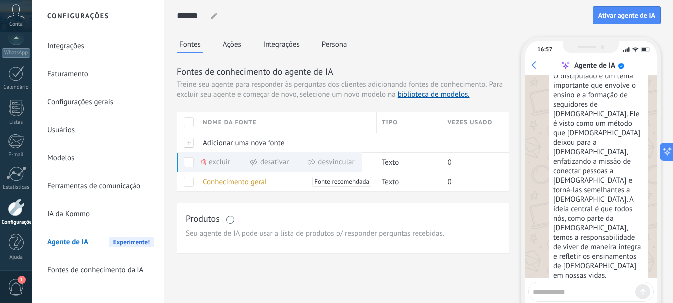
click at [593, 284] on textarea at bounding box center [584, 290] width 103 height 12
type textarea "**********"
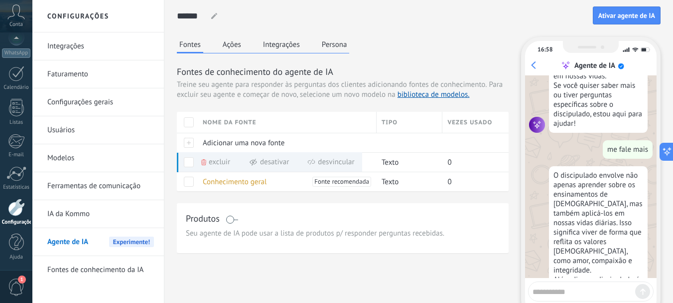
scroll to position [669, 0]
click at [581, 295] on textarea at bounding box center [584, 290] width 103 height 12
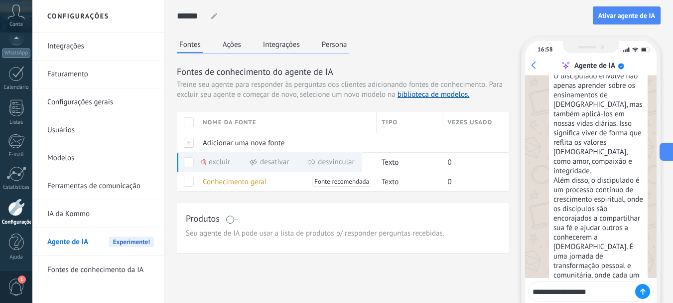
type textarea "**********"
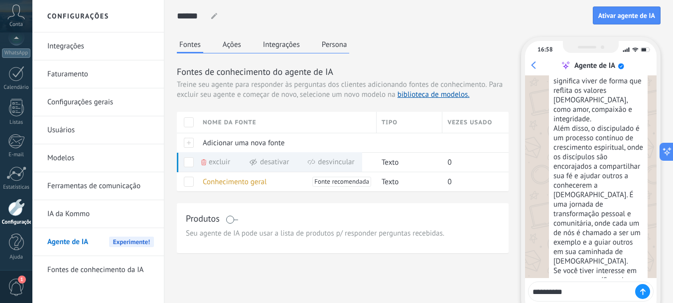
scroll to position [897, 0]
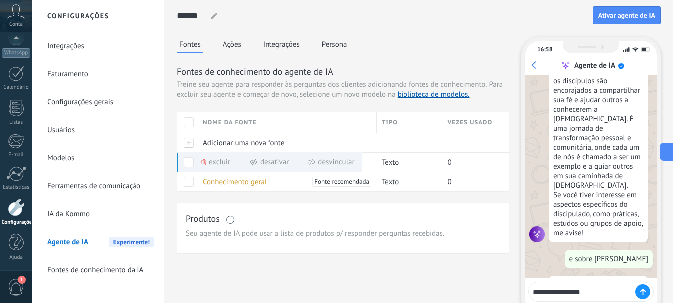
type textarea "**********"
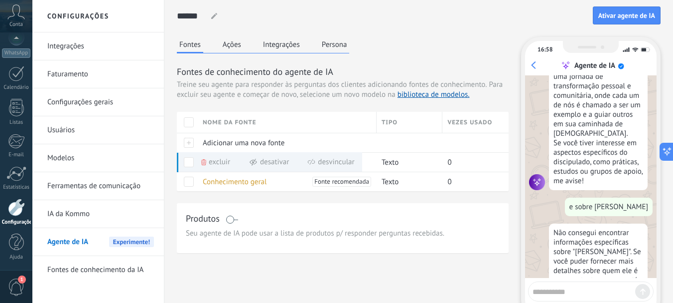
scroll to position [1005, 0]
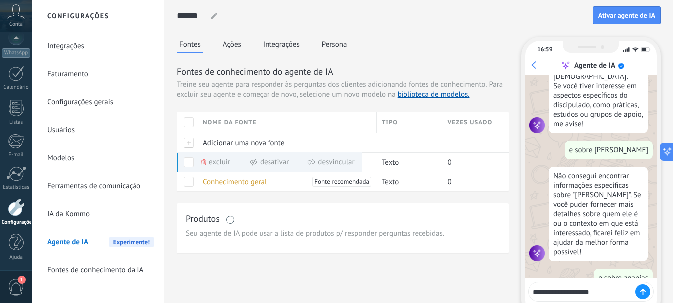
type textarea "**********"
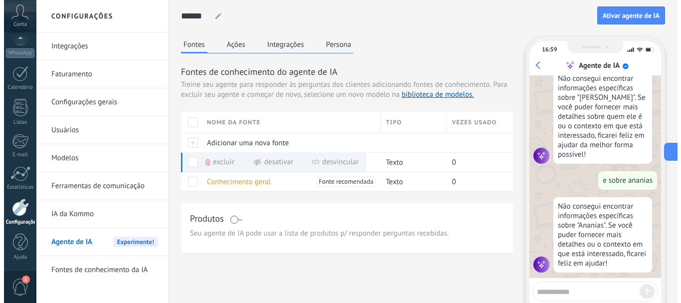
scroll to position [1124, 0]
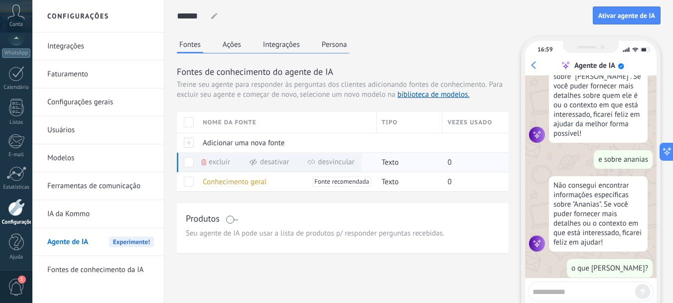
click at [188, 164] on span at bounding box center [189, 162] width 10 height 10
click at [217, 163] on span "textobiblia" at bounding box center [220, 162] width 34 height 9
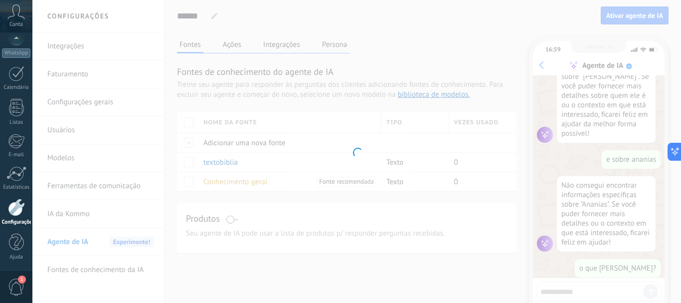
type input "**********"
type textarea "**********"
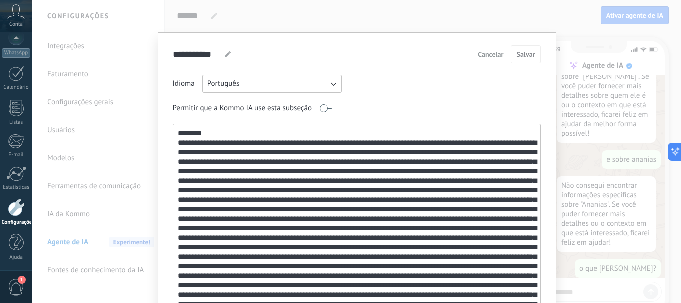
click at [387, 195] on textarea at bounding box center [355, 231] width 365 height 214
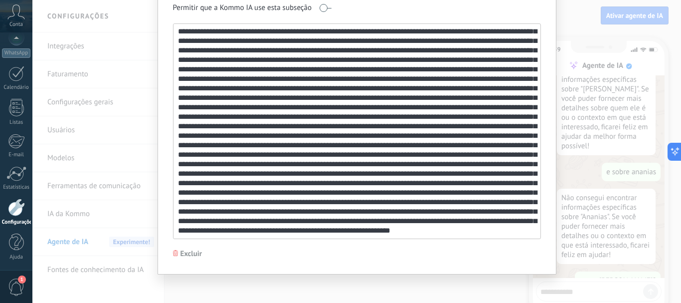
scroll to position [104, 0]
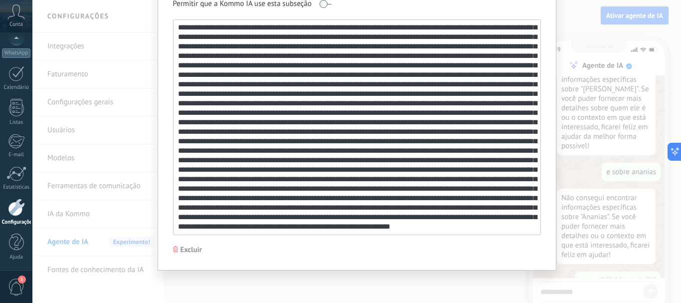
click at [520, 211] on textarea at bounding box center [355, 127] width 365 height 214
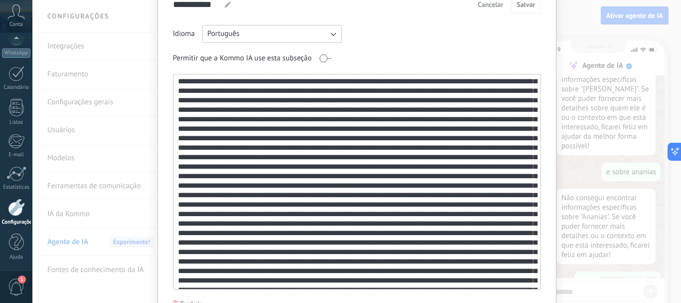
scroll to position [150, 0]
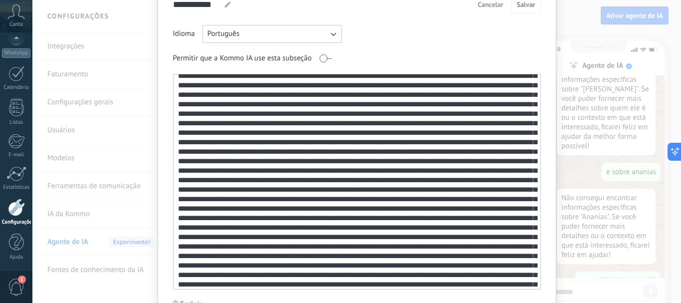
click at [446, 199] on textarea at bounding box center [355, 181] width 365 height 214
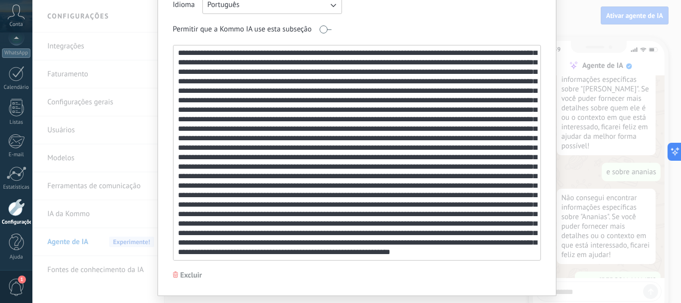
scroll to position [104, 0]
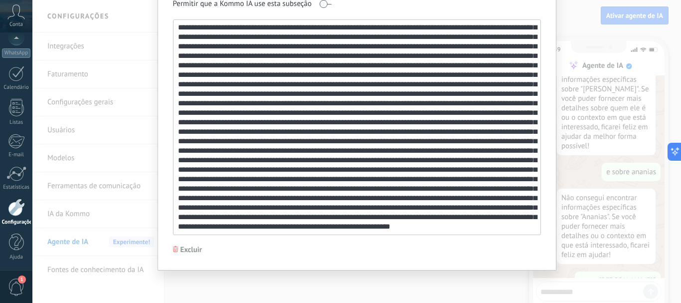
click at [400, 211] on textarea at bounding box center [355, 127] width 365 height 214
click at [399, 215] on textarea at bounding box center [355, 127] width 365 height 214
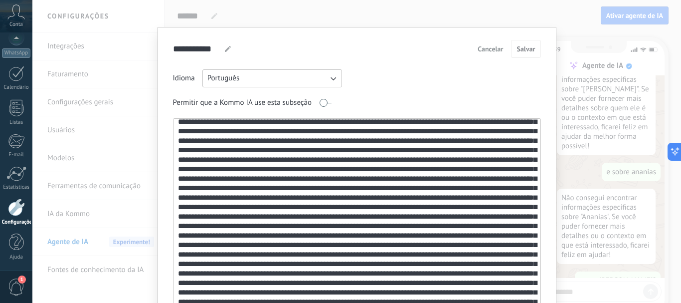
scroll to position [4, 0]
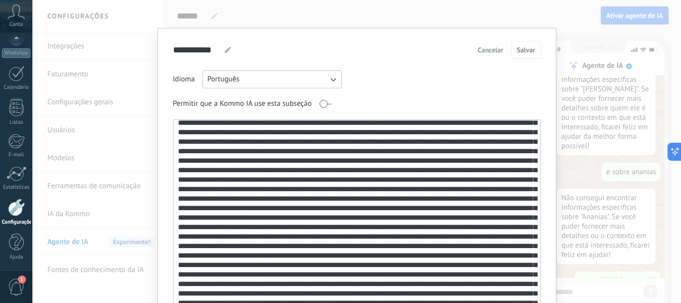
click at [492, 52] on span "Cancelar" at bounding box center [490, 49] width 25 height 7
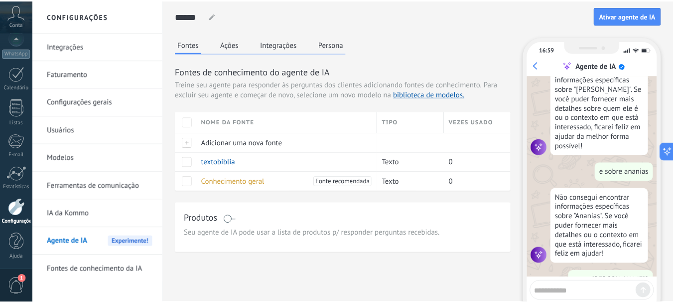
scroll to position [0, 0]
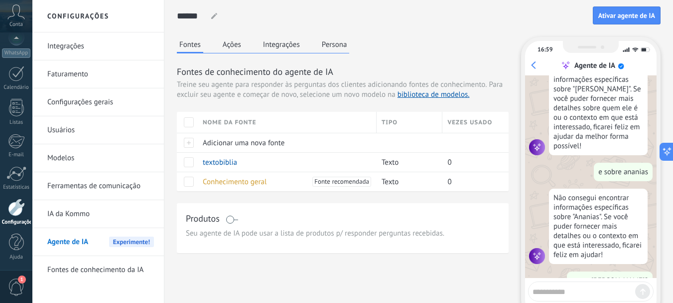
click at [609, 285] on textarea at bounding box center [584, 290] width 103 height 12
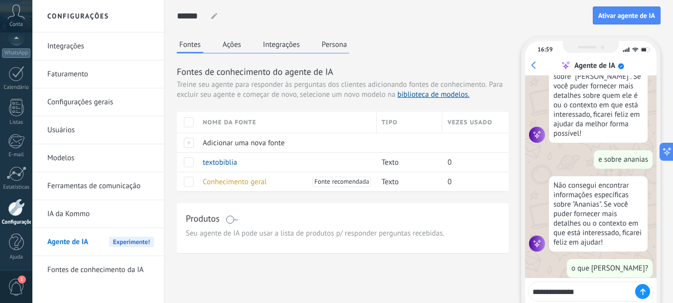
paste textarea "****"
type textarea "**********"
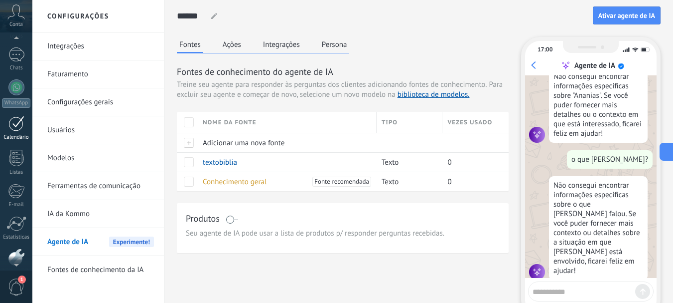
scroll to position [0, 0]
click at [15, 59] on div "Painel" at bounding box center [16, 62] width 29 height 6
